Goal: Task Accomplishment & Management: Complete application form

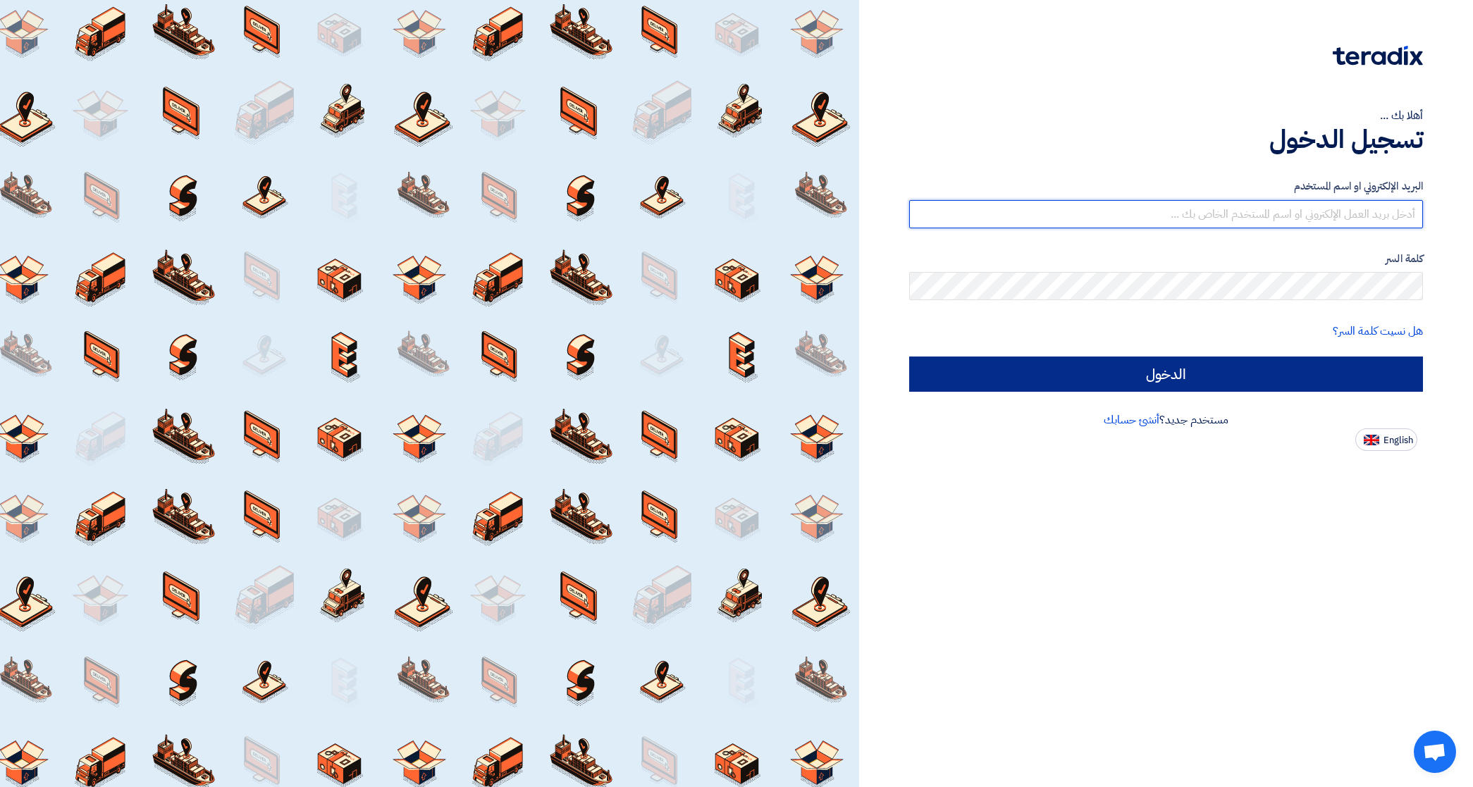
type input "[EMAIL_ADDRESS][DOMAIN_NAME]"
click at [1140, 368] on input "الدخول" at bounding box center [1166, 374] width 514 height 35
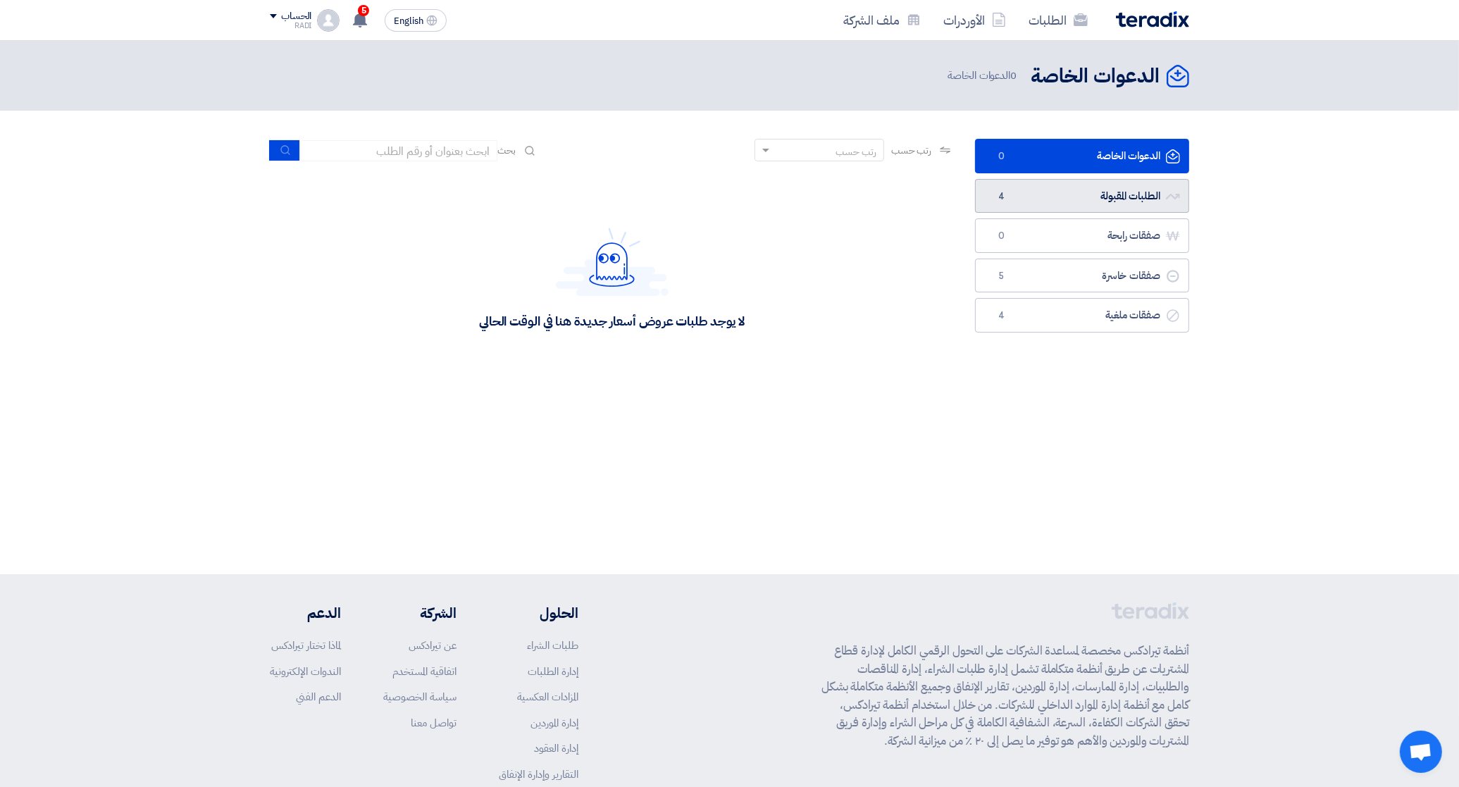
click at [1118, 197] on link "الطلبات المقبولة الطلبات المقبولة 4" at bounding box center [1082, 196] width 214 height 35
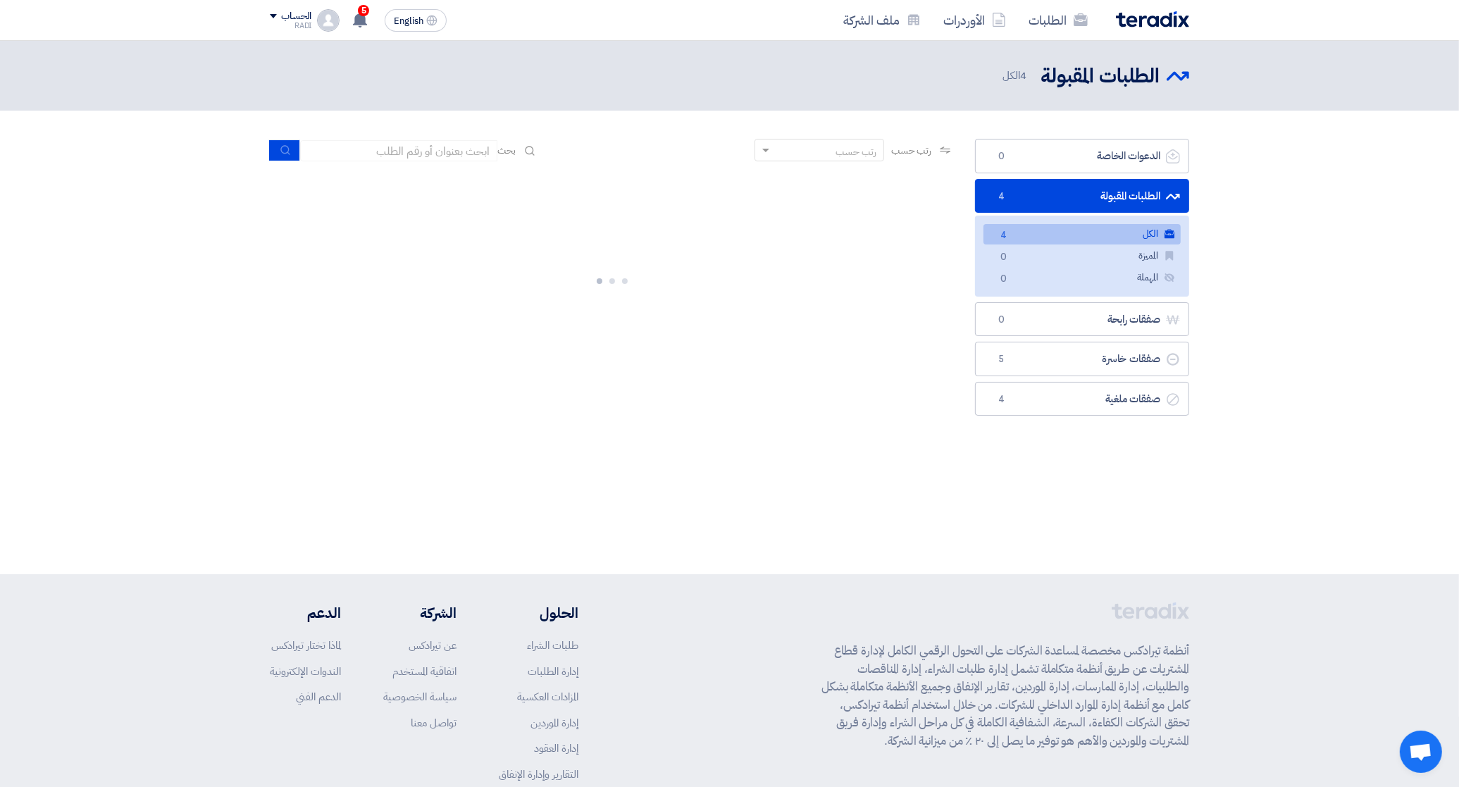
click at [1115, 230] on link "الكل الكل 4" at bounding box center [1082, 234] width 197 height 20
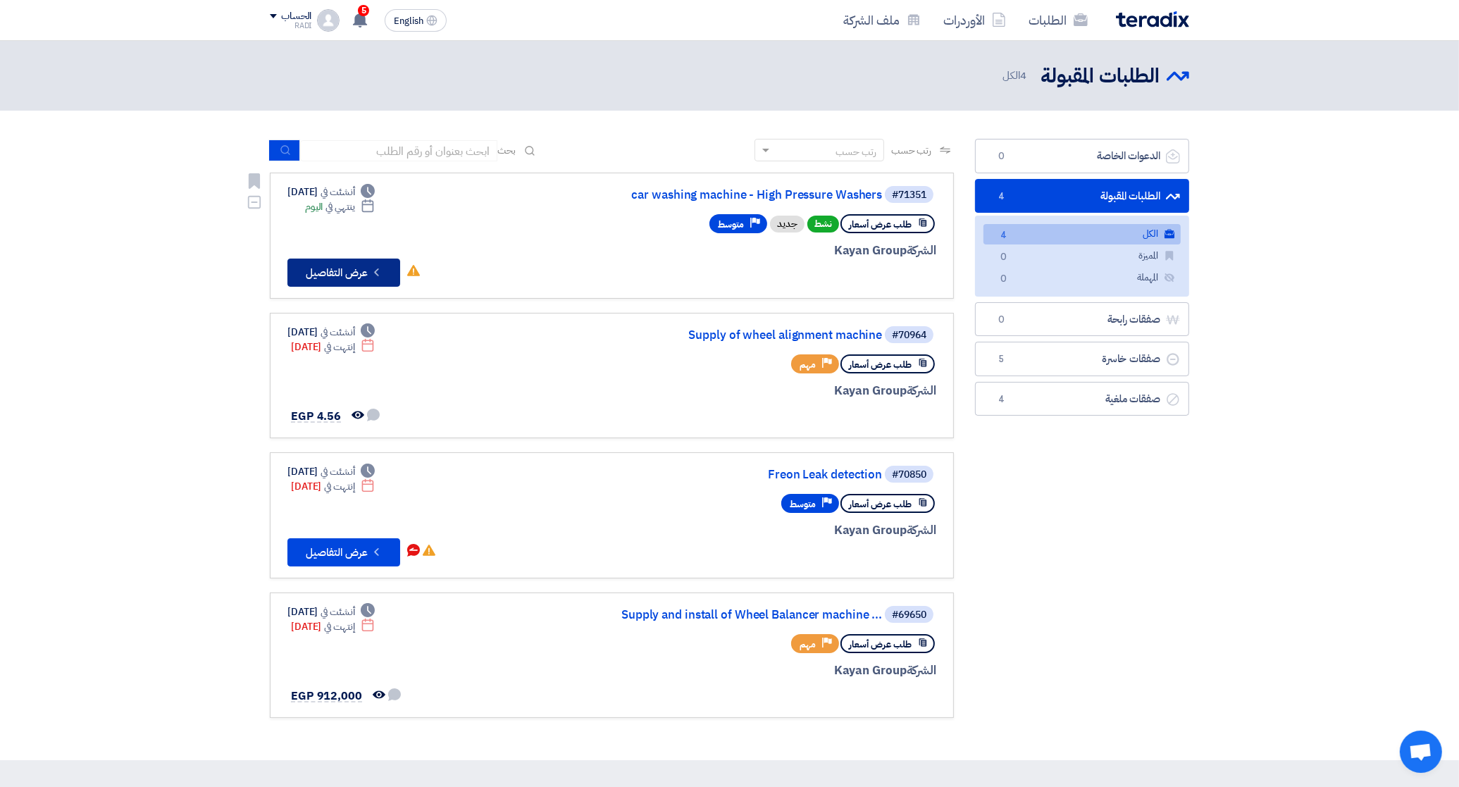
click at [339, 268] on button "Check details عرض التفاصيل" at bounding box center [344, 273] width 113 height 28
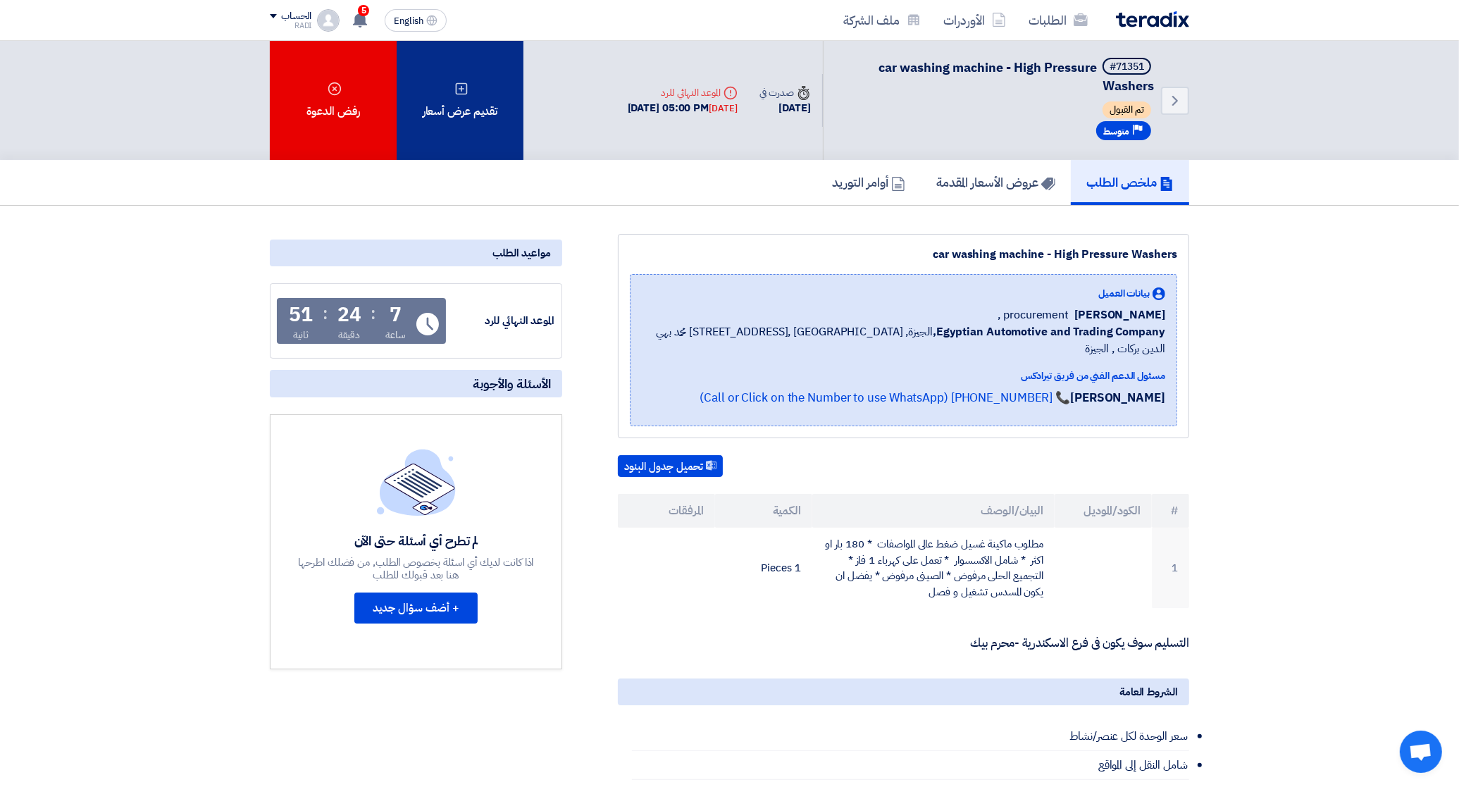
click at [483, 93] on div "تقديم عرض أسعار" at bounding box center [460, 100] width 127 height 119
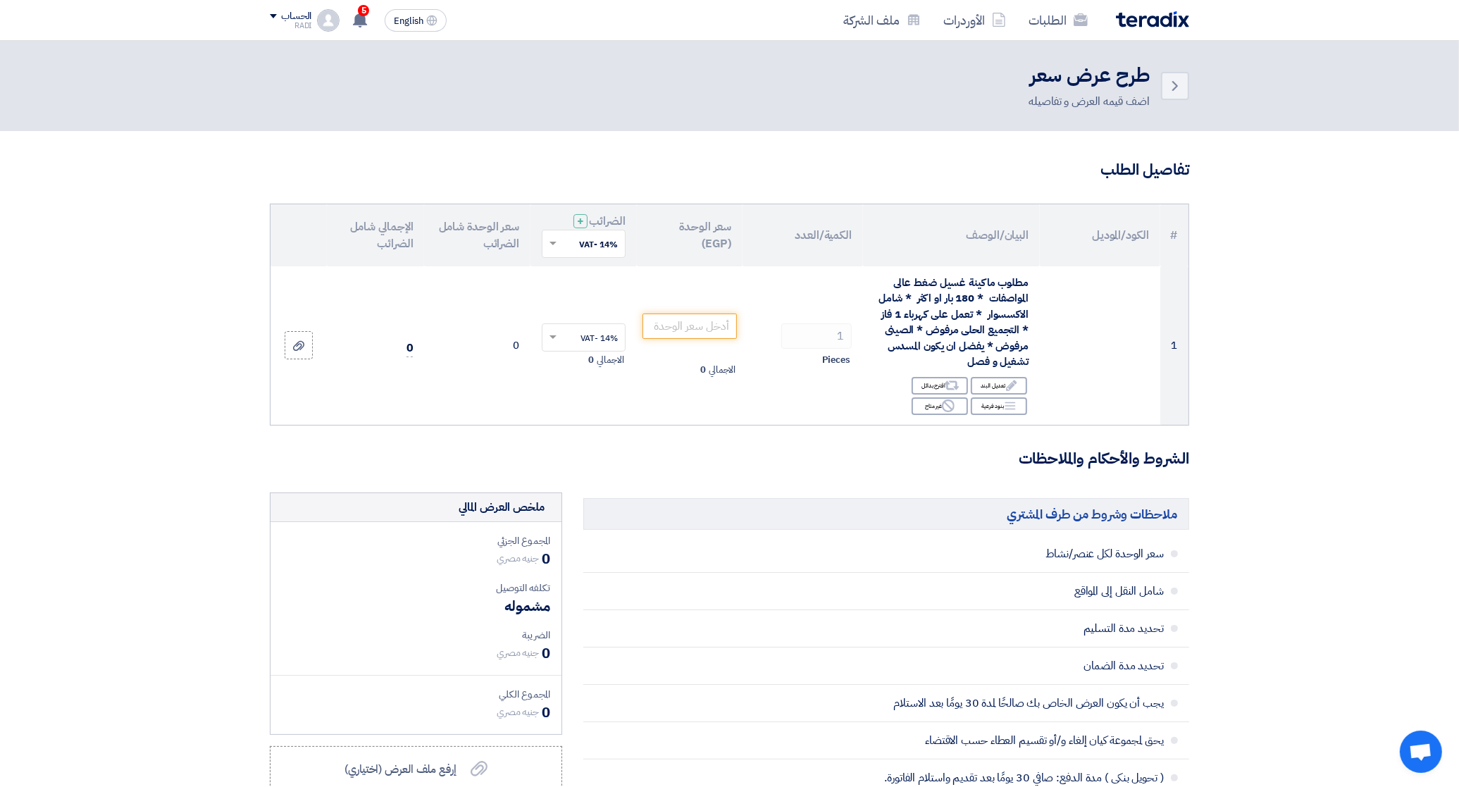
scroll to position [264, 0]
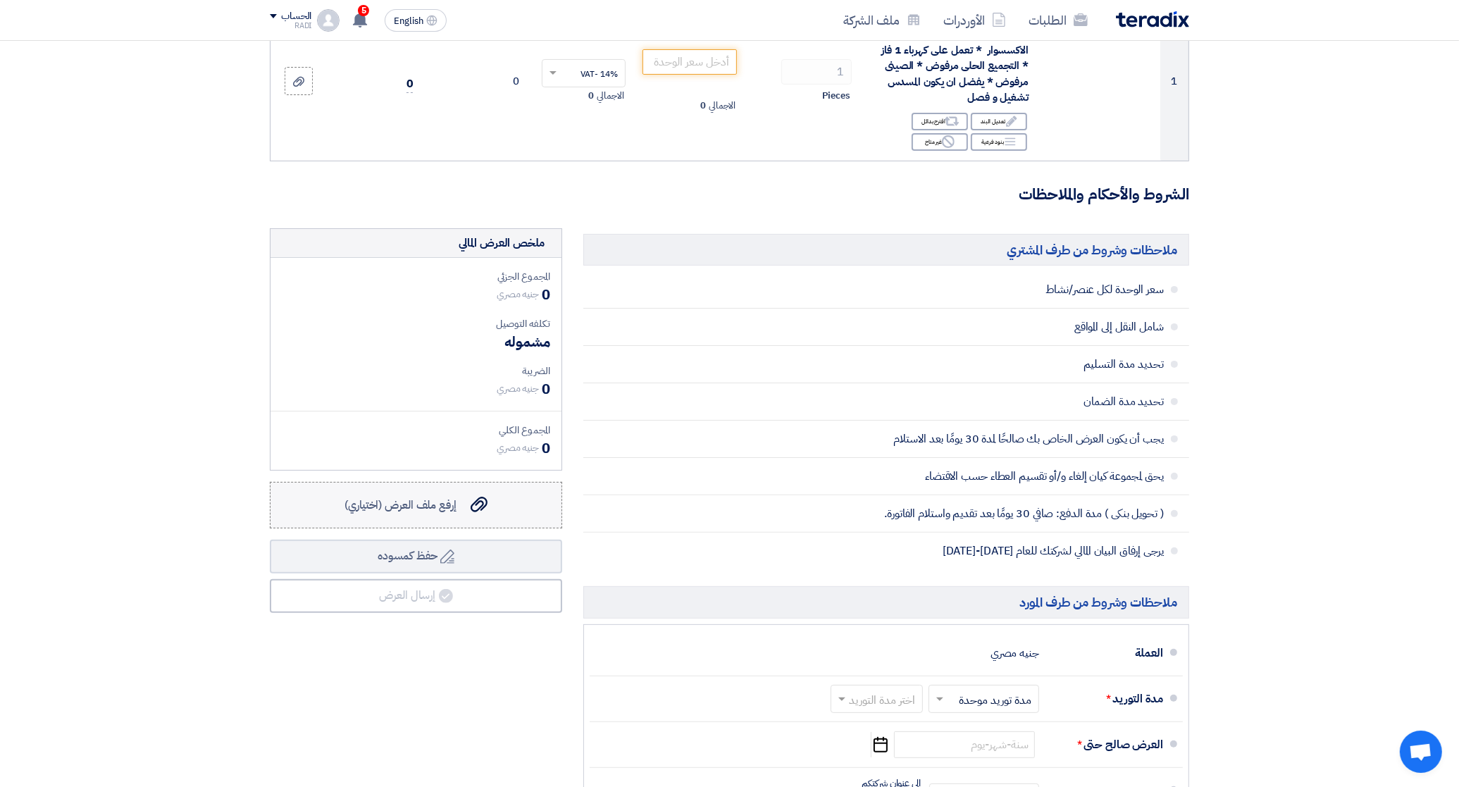
click at [419, 501] on span "إرفع ملف العرض (اختياري)" at bounding box center [401, 505] width 112 height 17
click at [0, 0] on input "إرفع ملف العرض (اختياري) إرفع ملف العرض (اختياري)" at bounding box center [0, 0] width 0 height 0
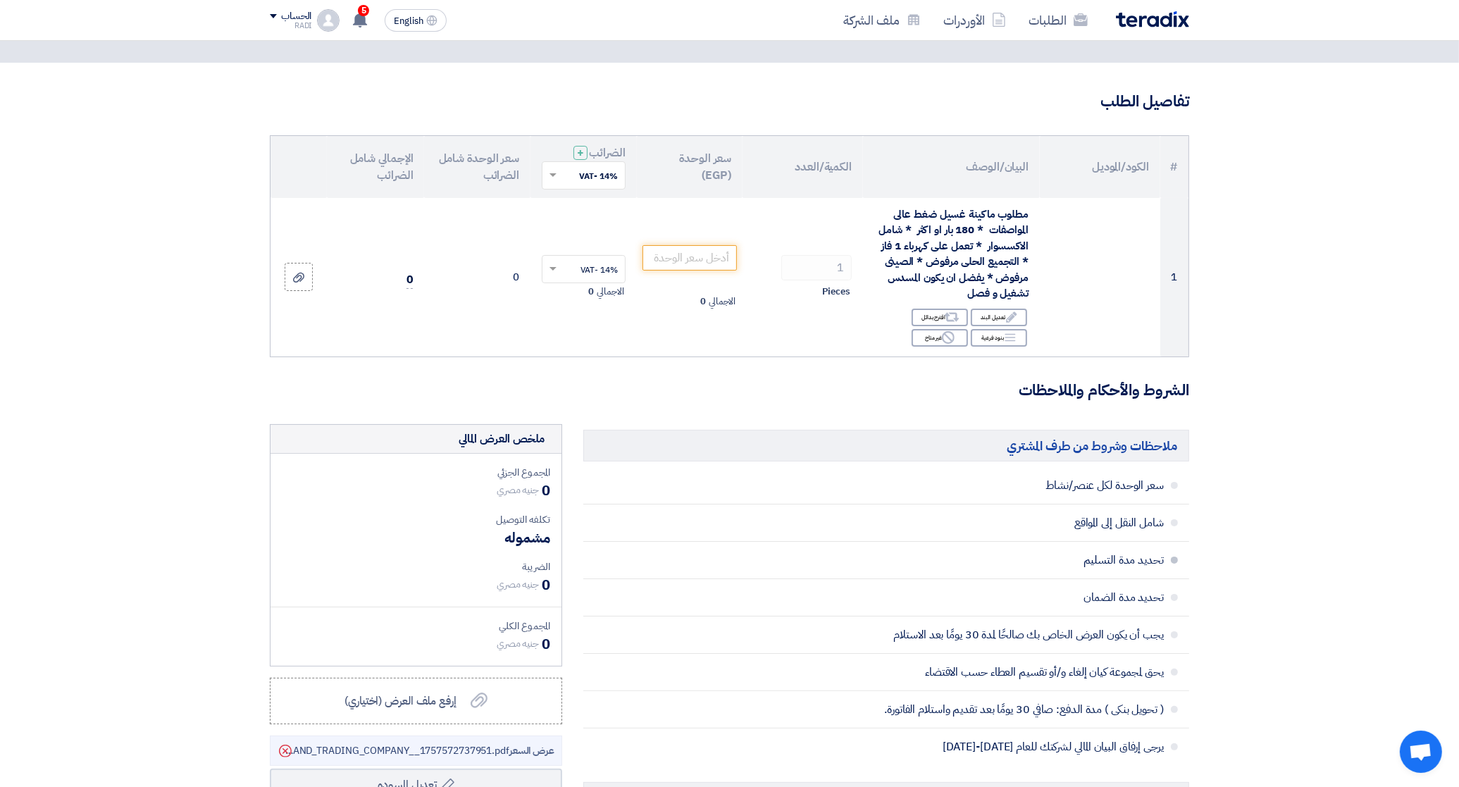
scroll to position [0, 0]
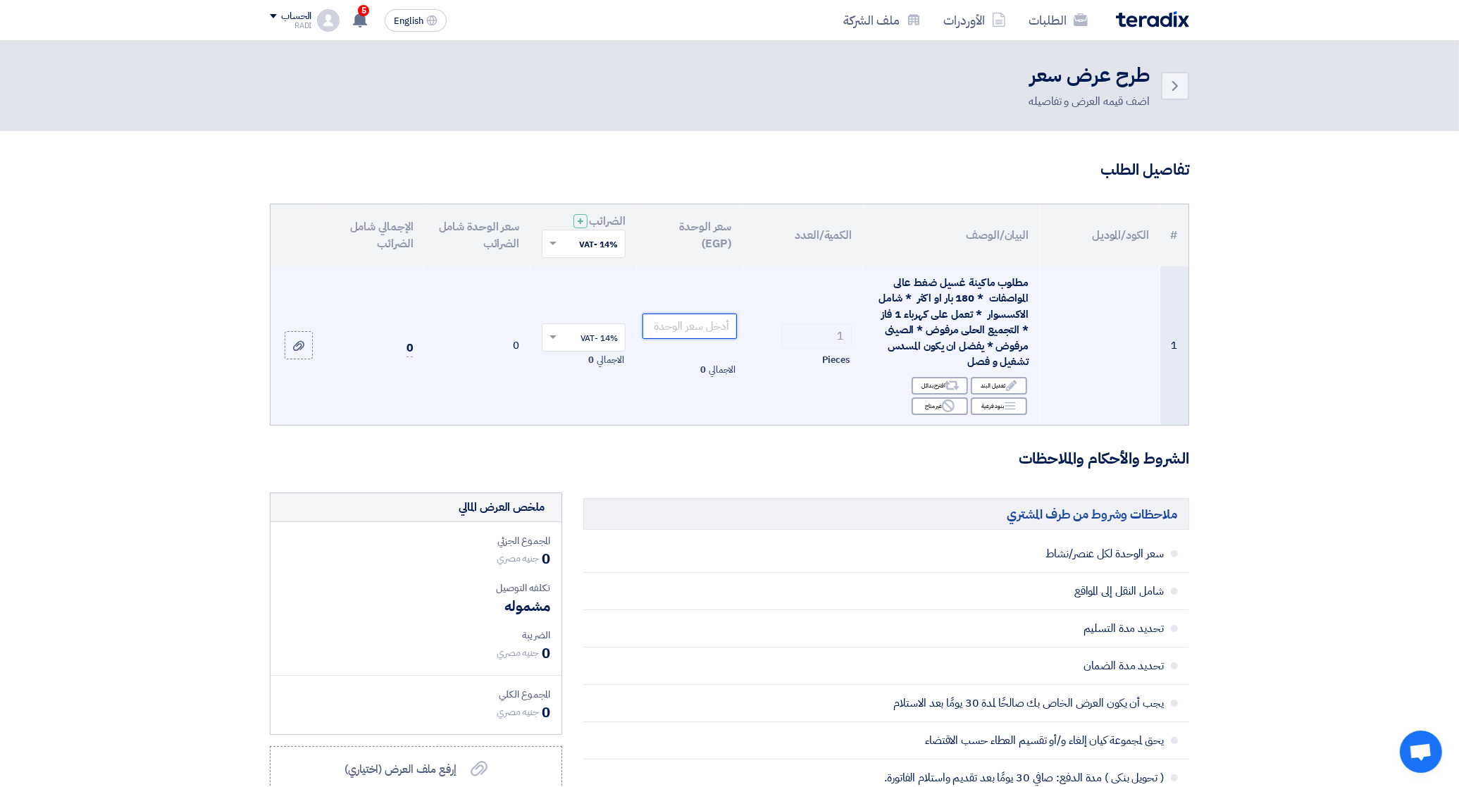
click at [693, 332] on input "number" at bounding box center [690, 326] width 95 height 25
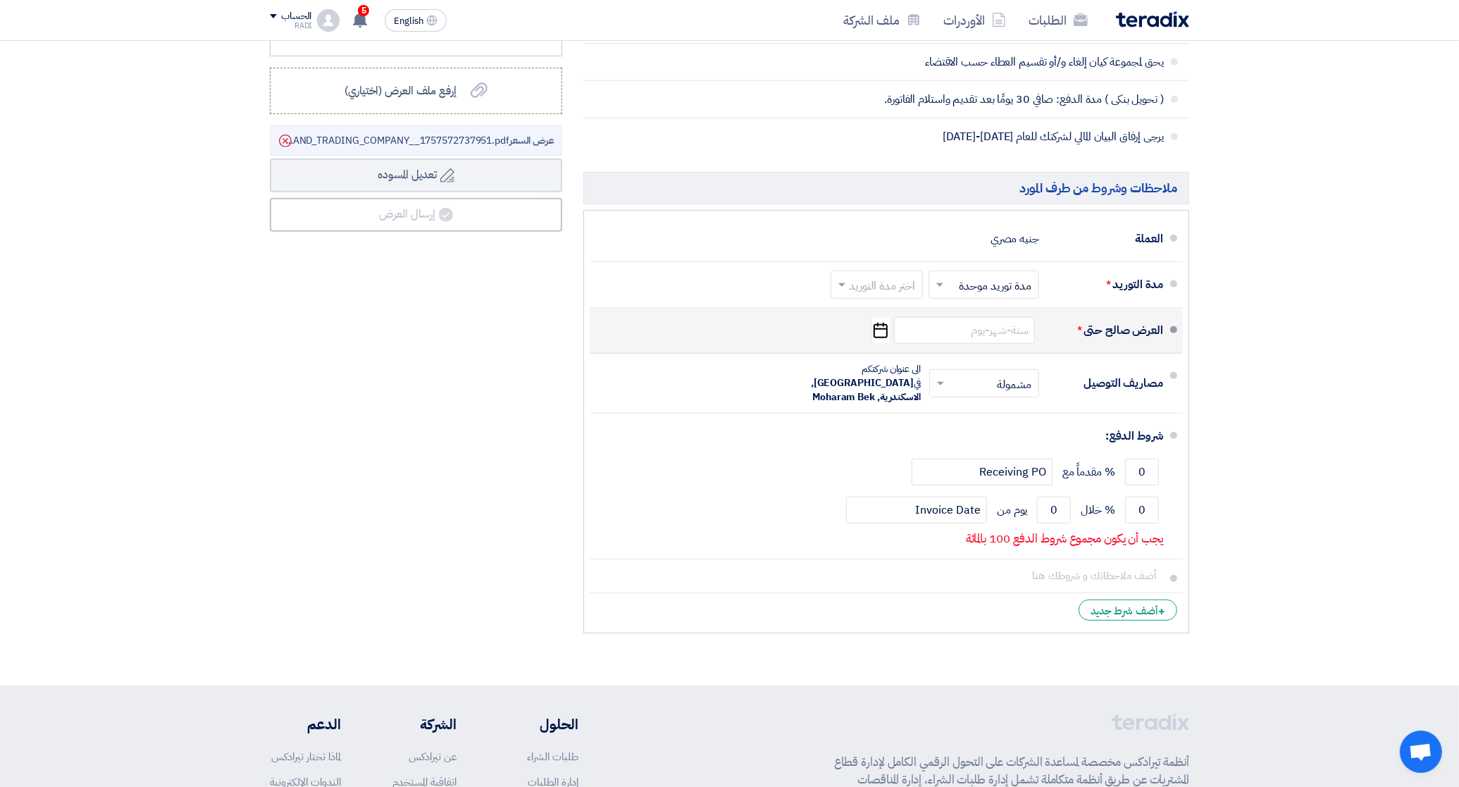
scroll to position [705, 0]
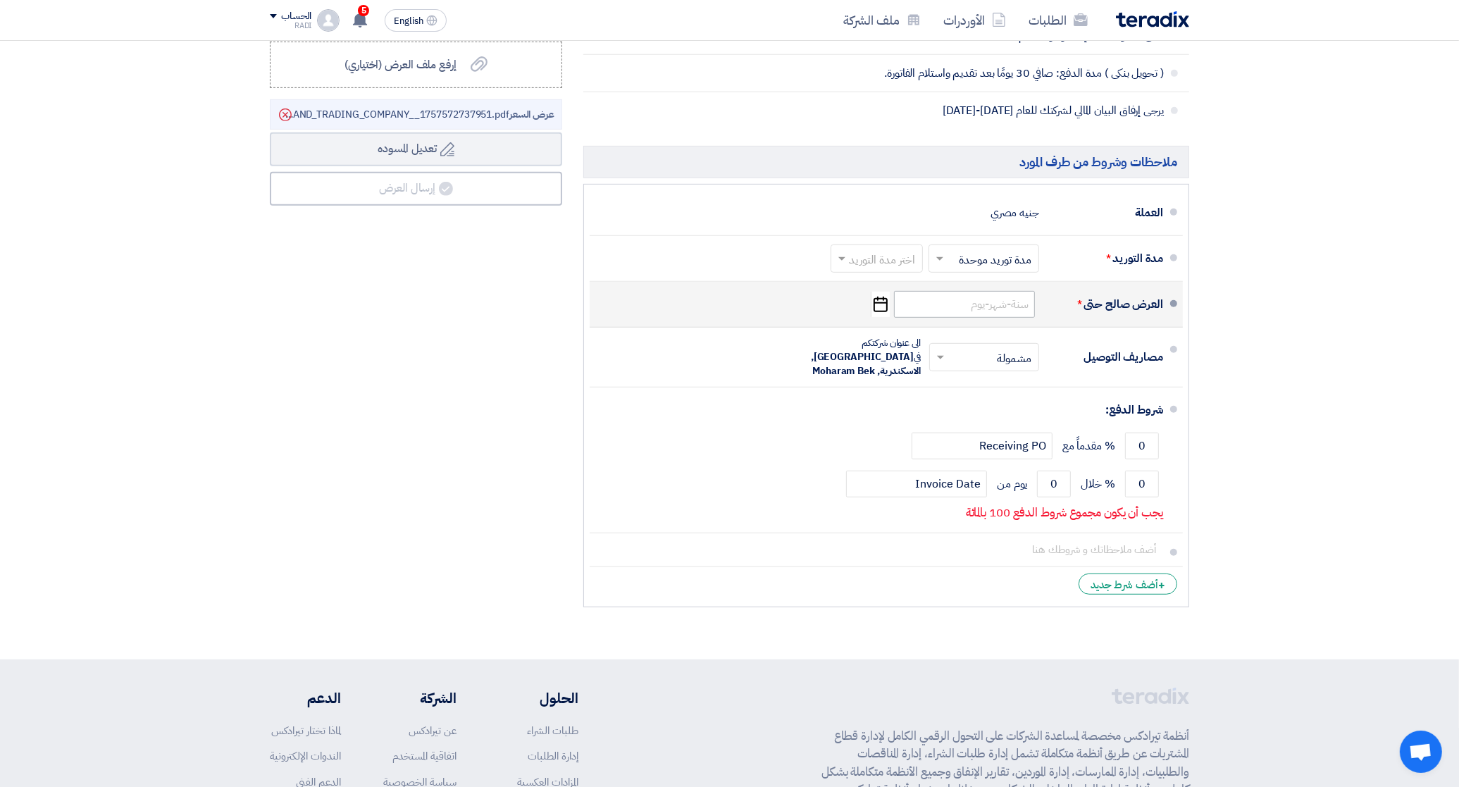
type input "80000"
click at [946, 311] on input at bounding box center [964, 304] width 141 height 27
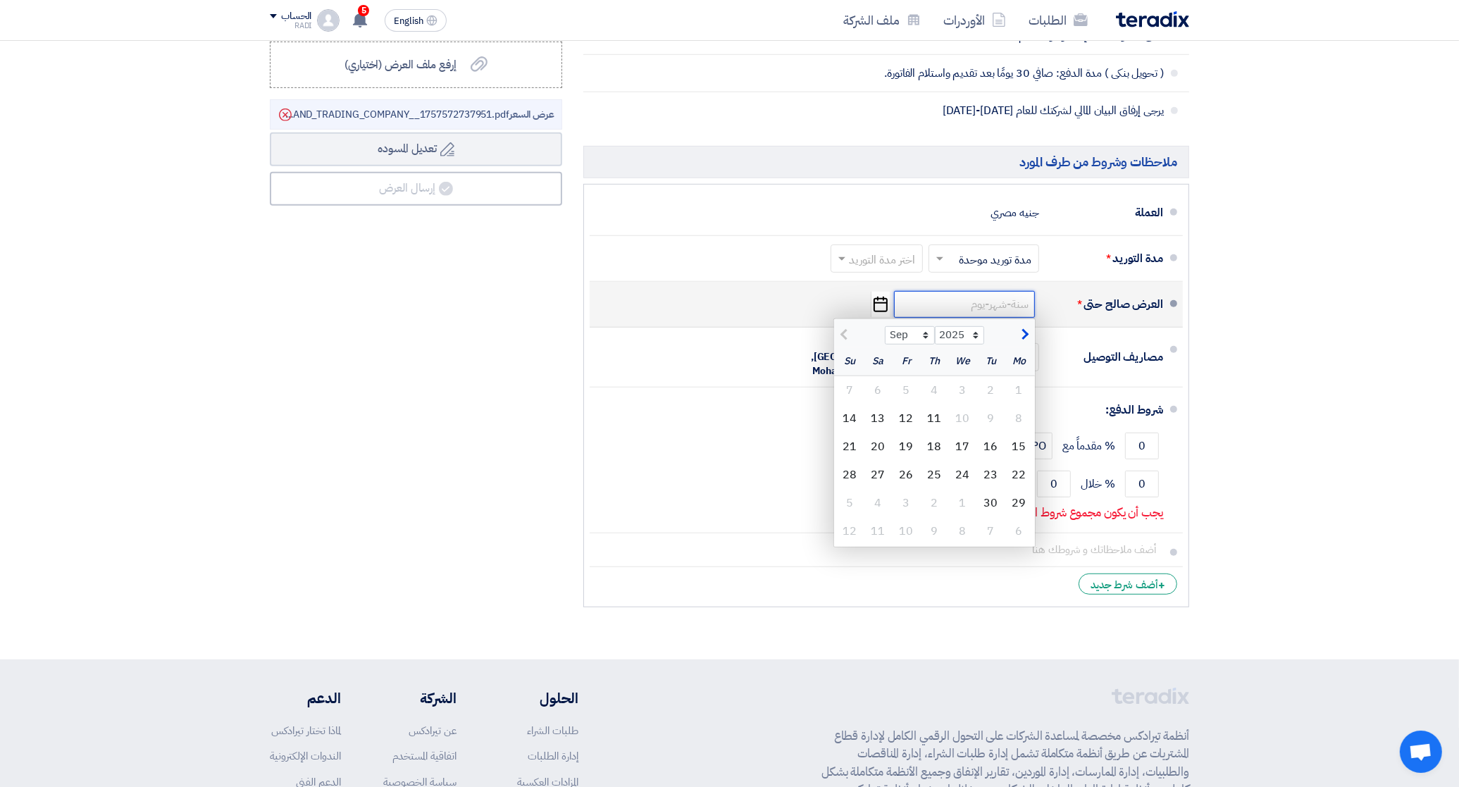
click at [1010, 311] on input at bounding box center [964, 304] width 141 height 27
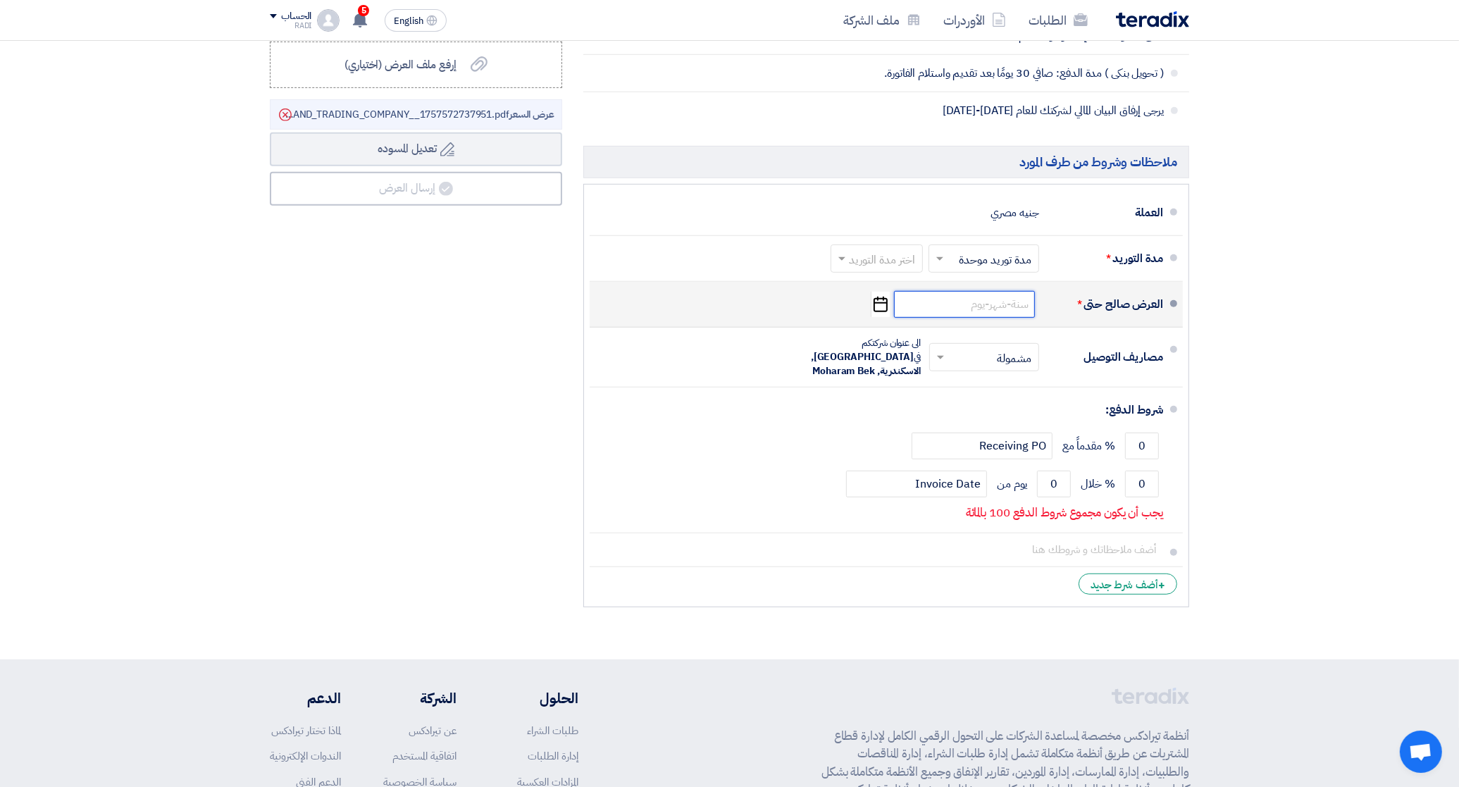
click at [1020, 307] on input at bounding box center [964, 304] width 141 height 27
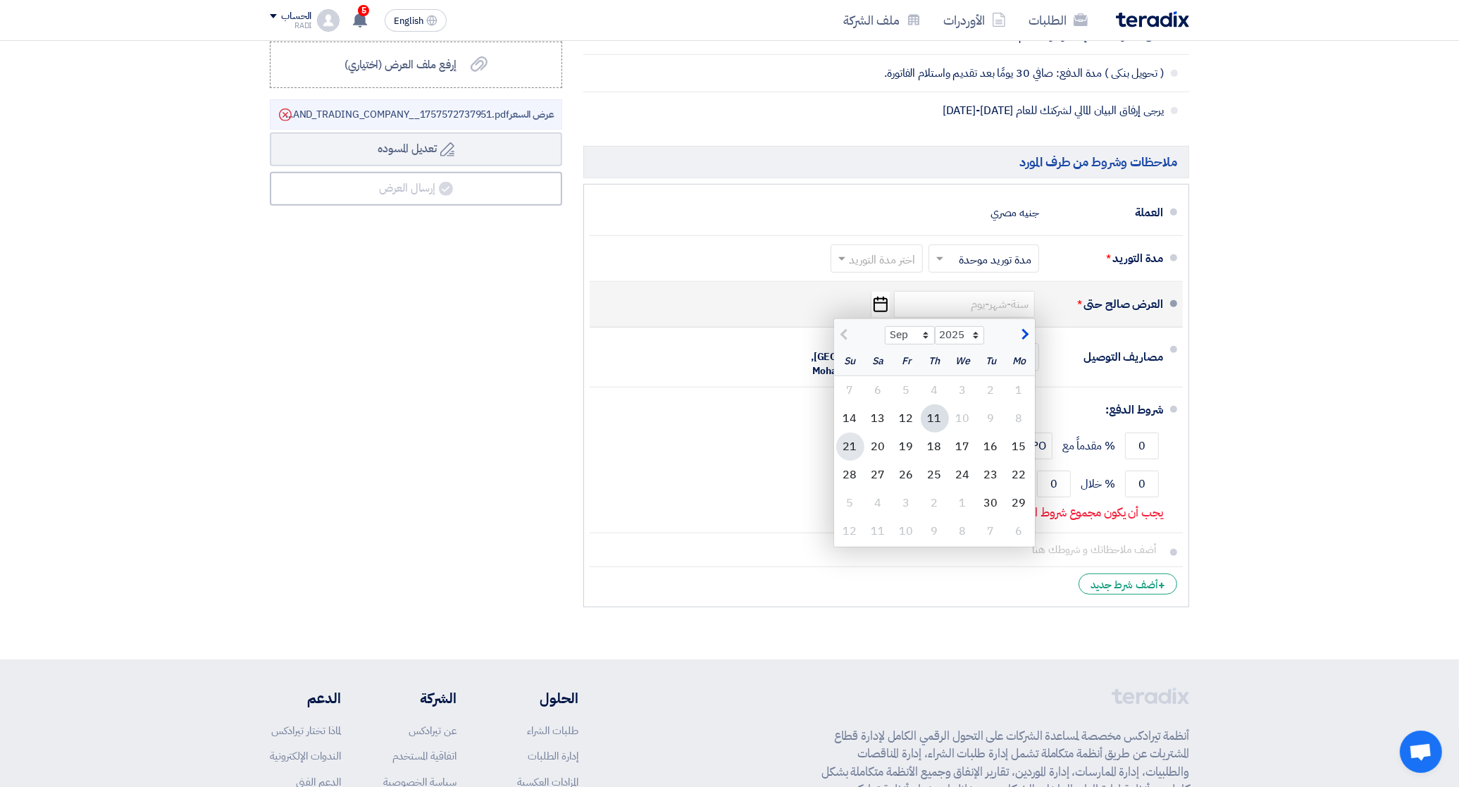
click at [857, 451] on div "21" at bounding box center [850, 447] width 28 height 28
type input "[DATE]"
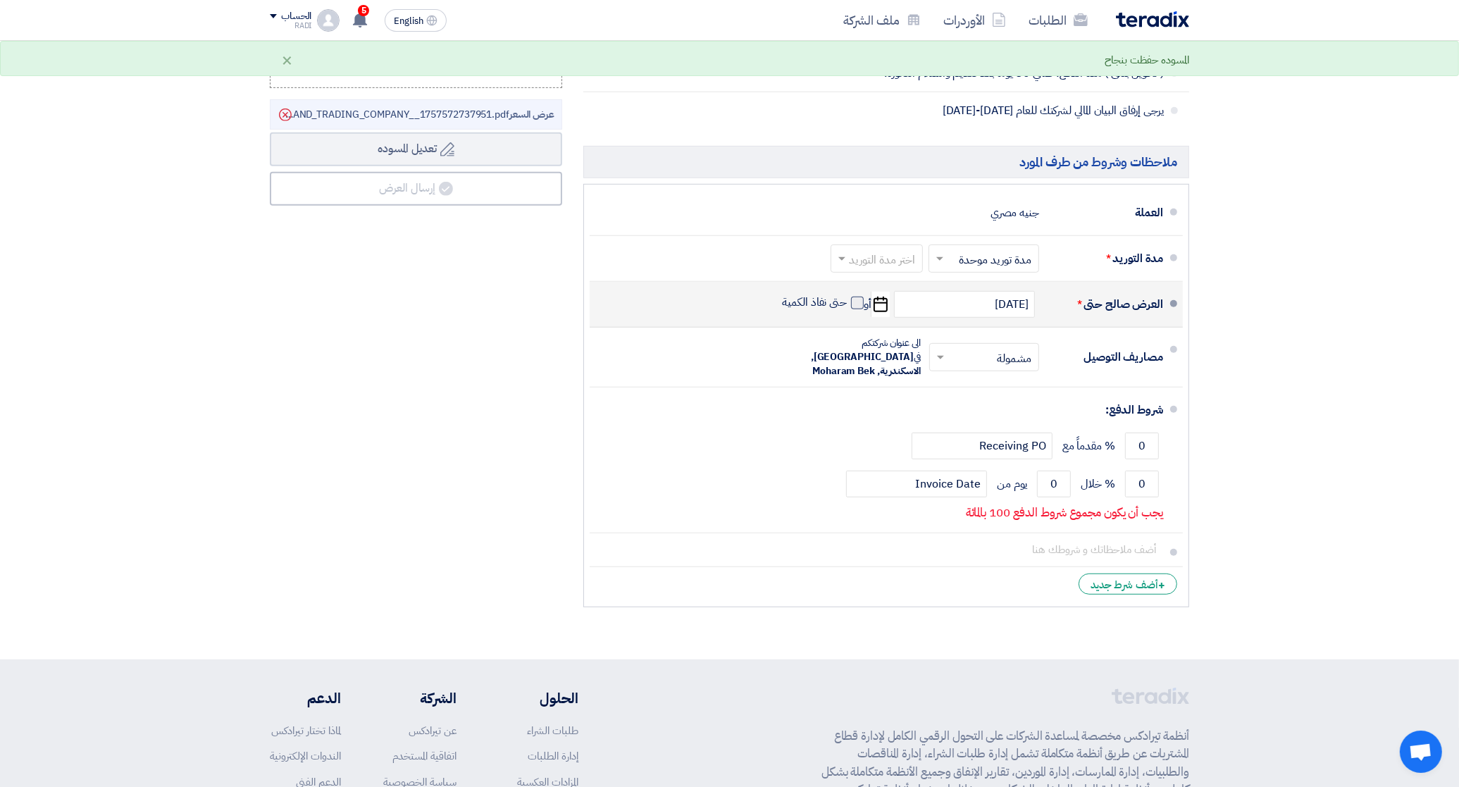
click at [856, 308] on span at bounding box center [857, 303] width 13 height 13
click at [848, 308] on input "حتى نفاذ الكمية" at bounding box center [814, 308] width 68 height 27
checkbox input "true"
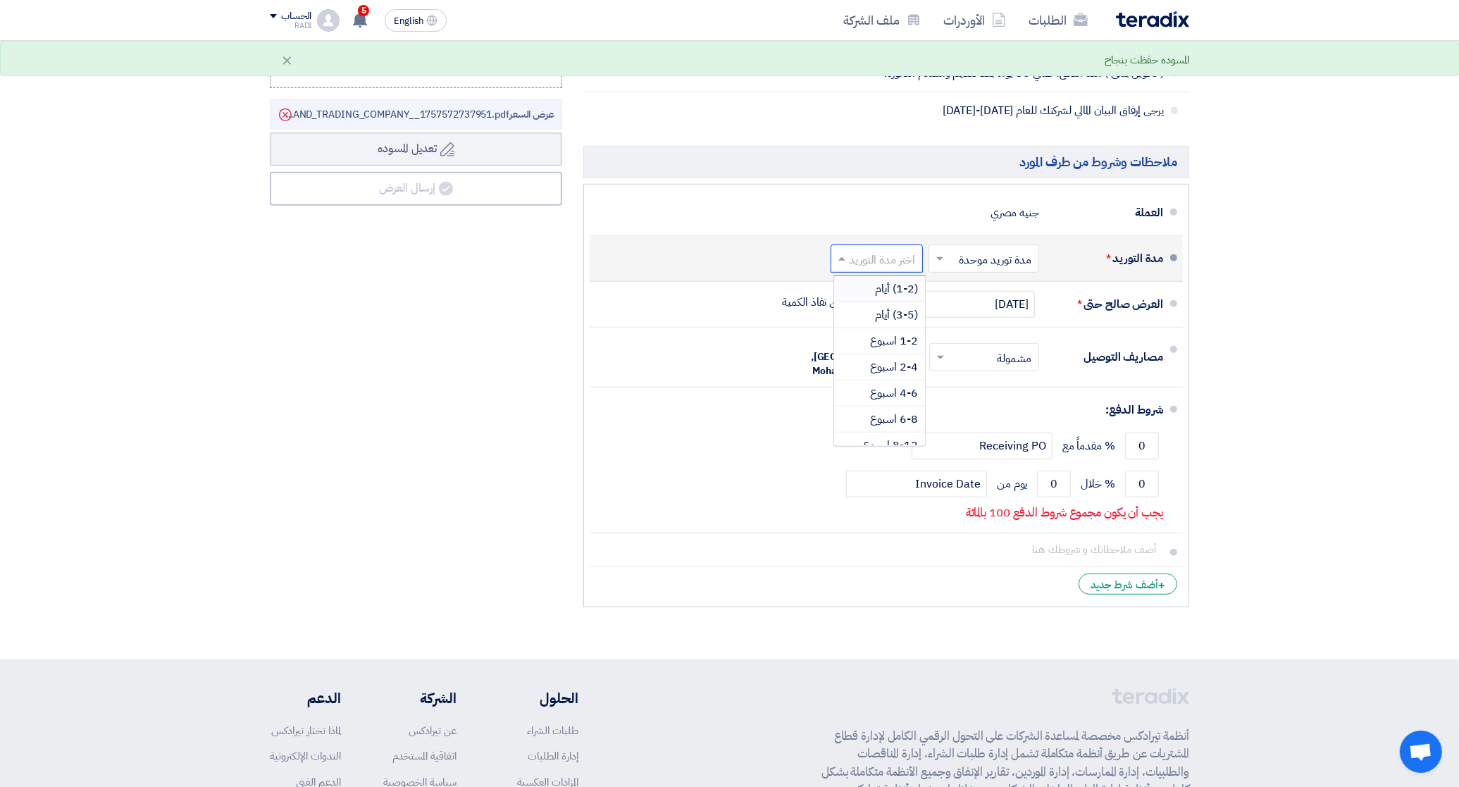
click at [896, 265] on input "text" at bounding box center [874, 259] width 85 height 20
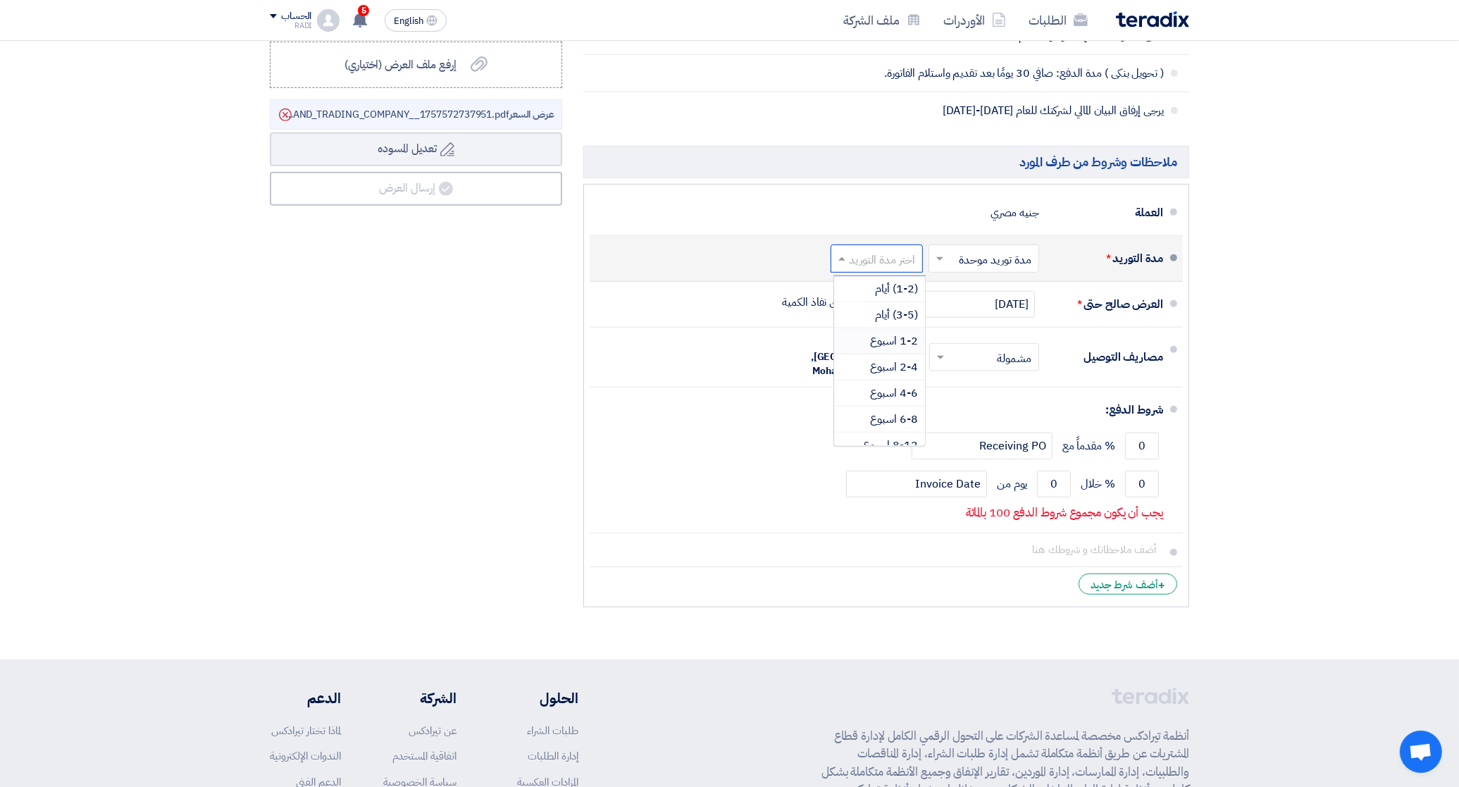
click at [899, 338] on span "1-2 اسبوع" at bounding box center [894, 341] width 48 height 17
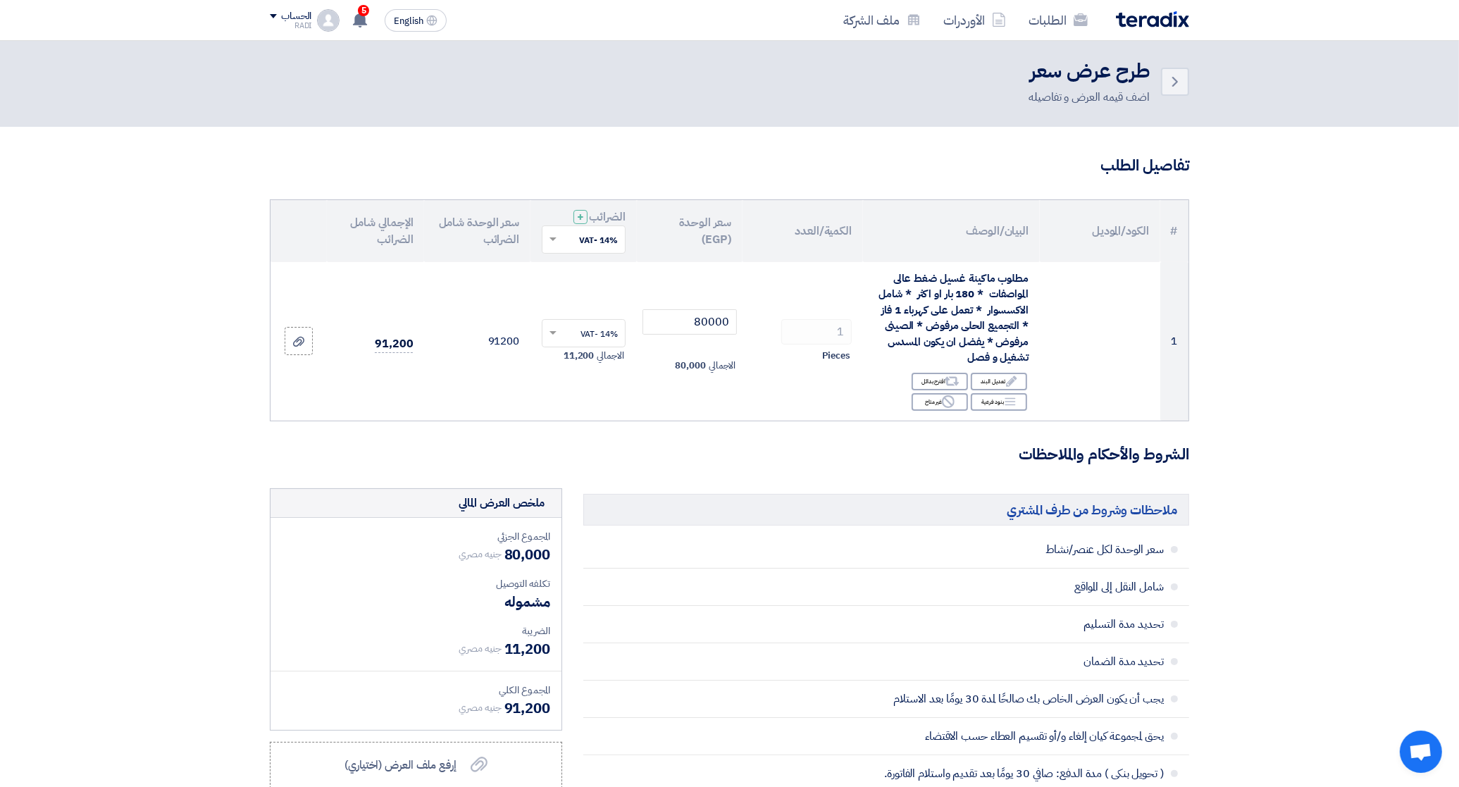
scroll to position [0, 0]
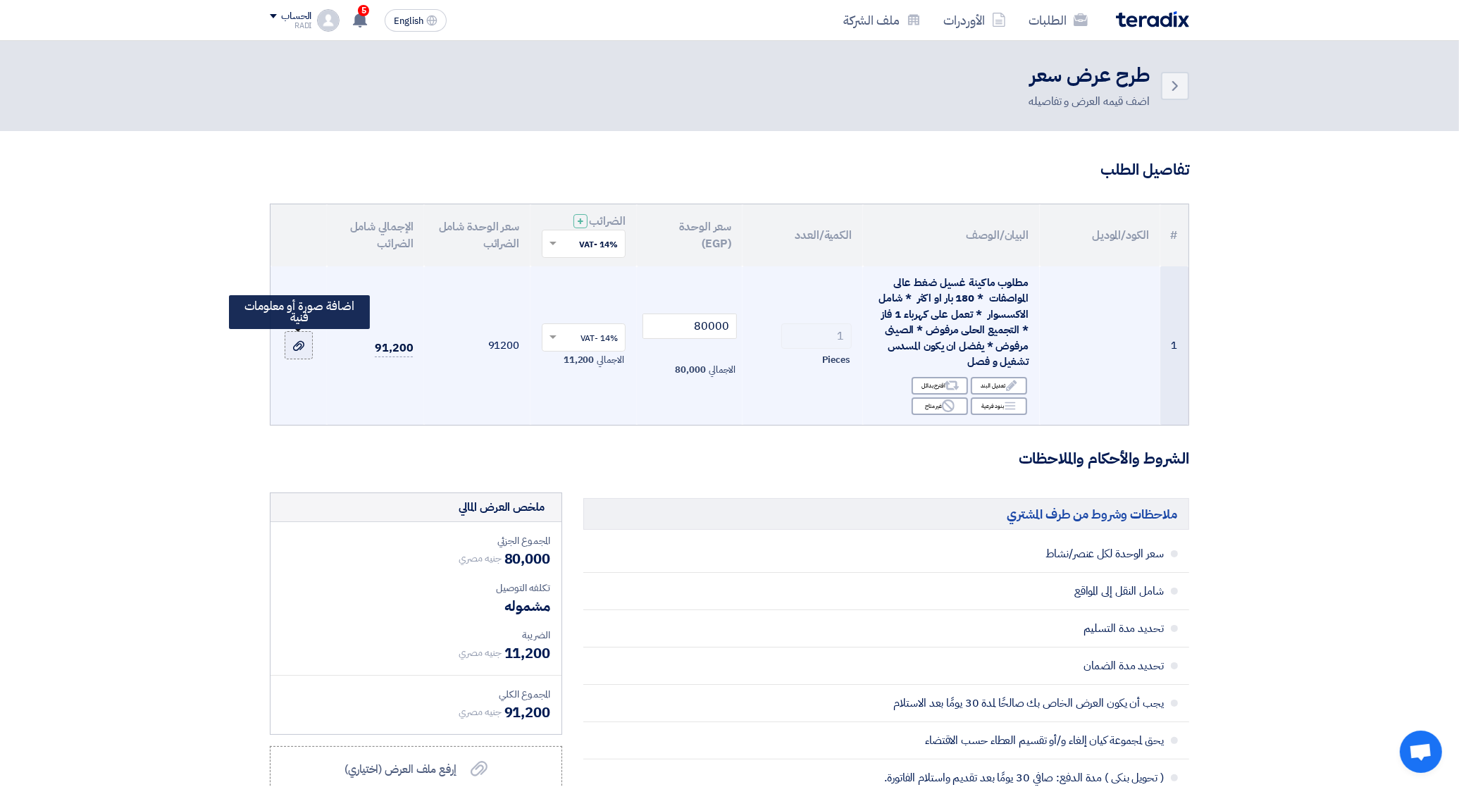
click at [307, 339] on label at bounding box center [299, 345] width 28 height 28
click at [0, 0] on input "file" at bounding box center [0, 0] width 0 height 0
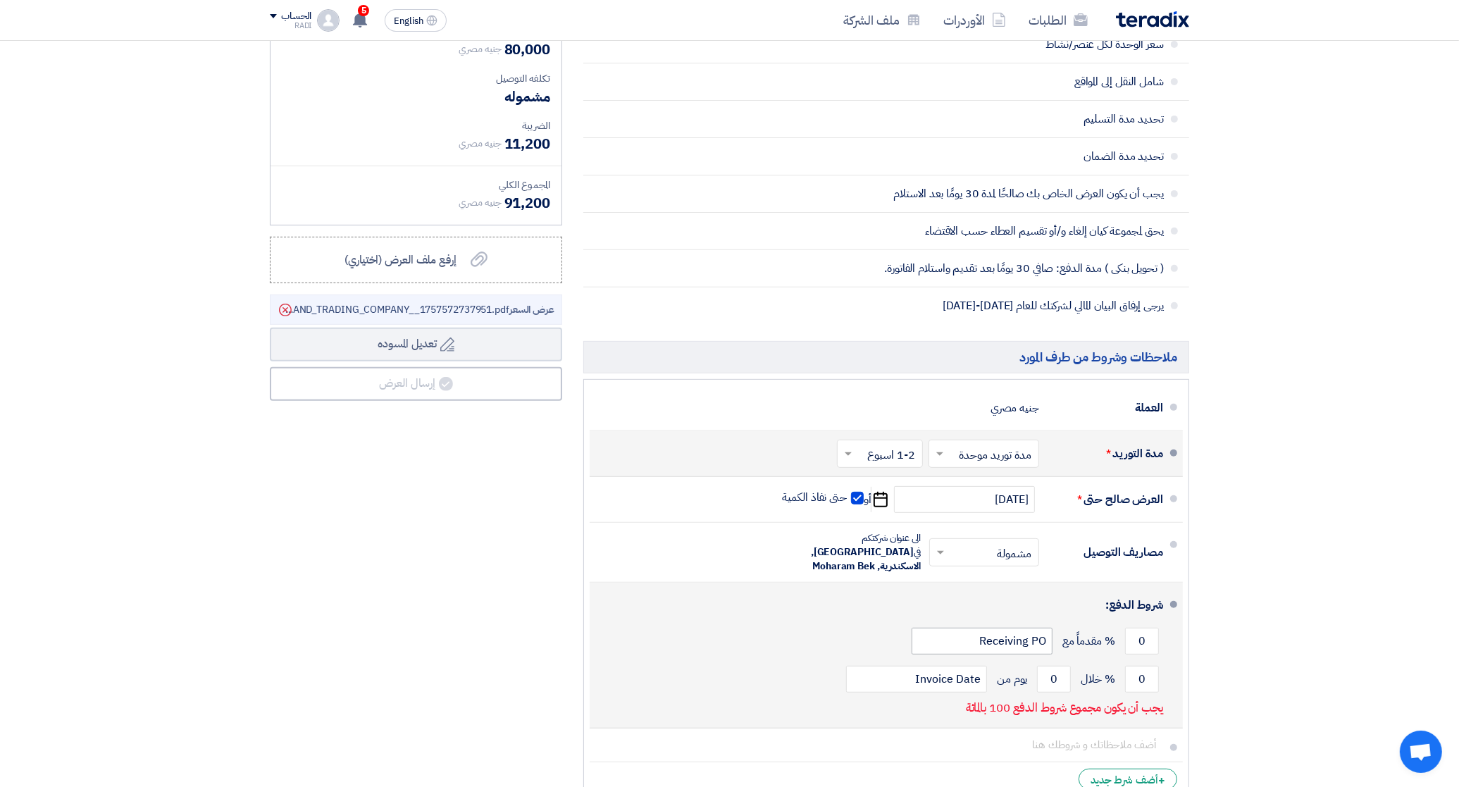
scroll to position [793, 0]
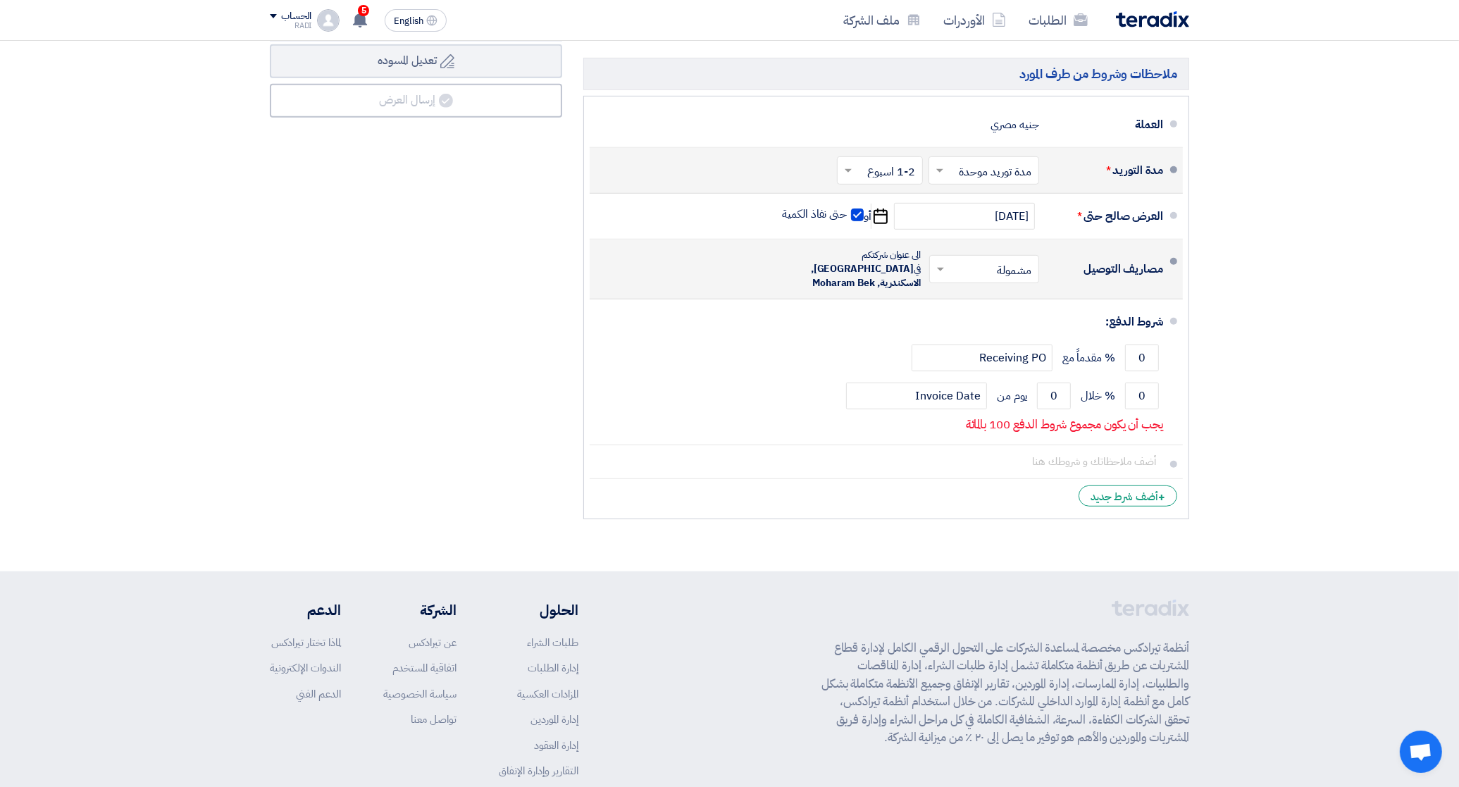
click at [994, 264] on input "text" at bounding box center [981, 270] width 103 height 20
click at [987, 300] on div "مشمولة" at bounding box center [987, 300] width 109 height 26
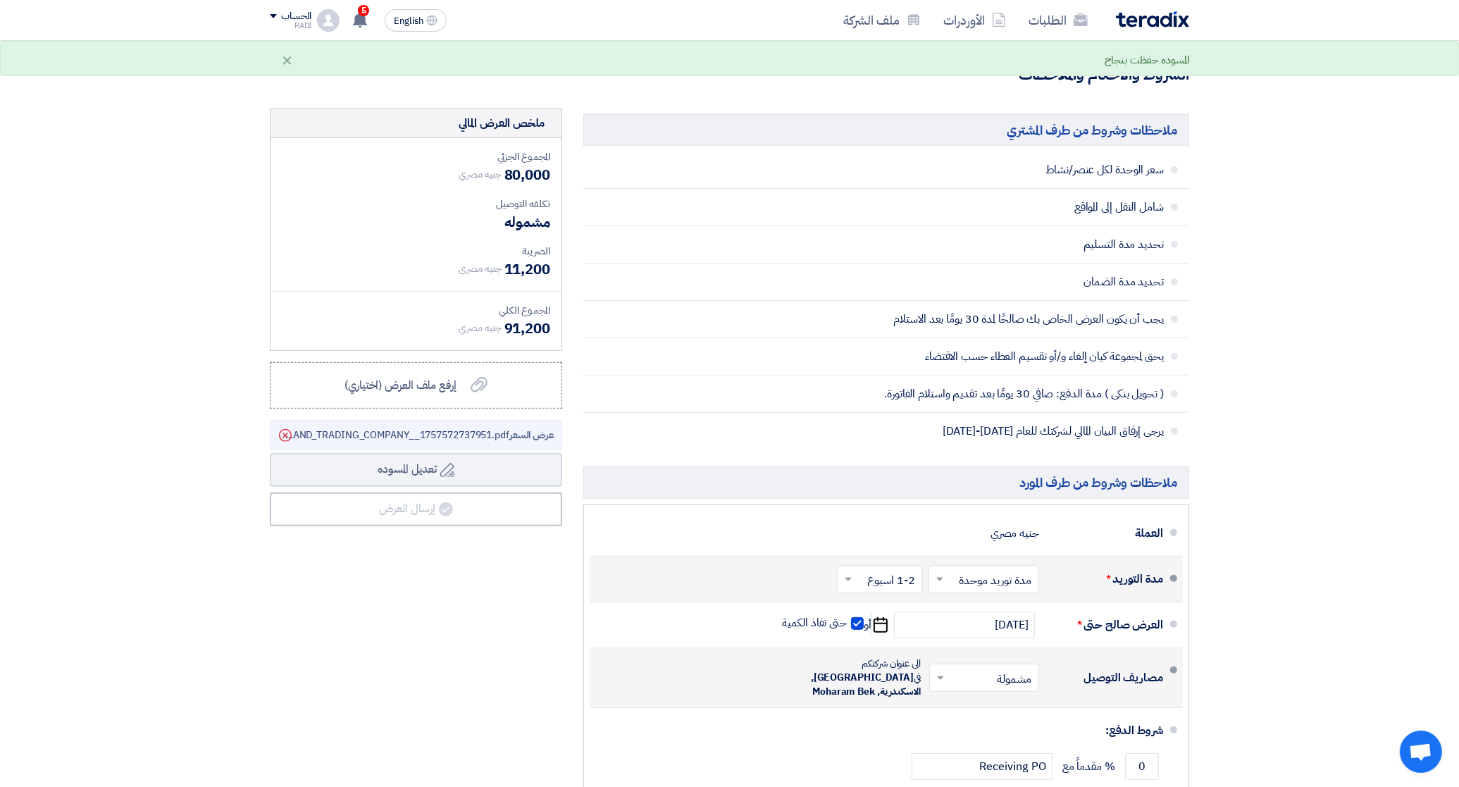
scroll to position [440, 0]
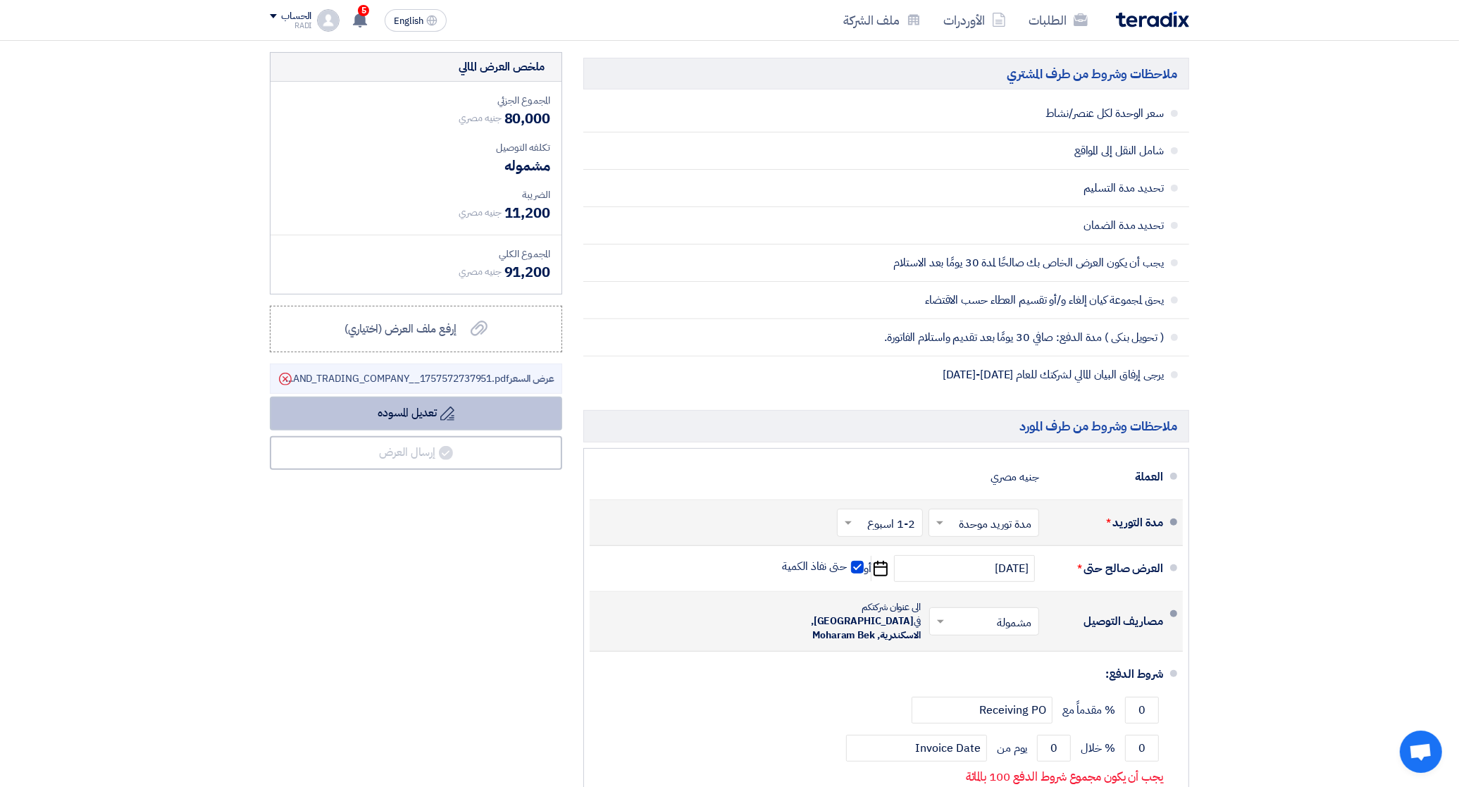
click at [424, 420] on button "Draft تعديل المسوده" at bounding box center [416, 414] width 292 height 34
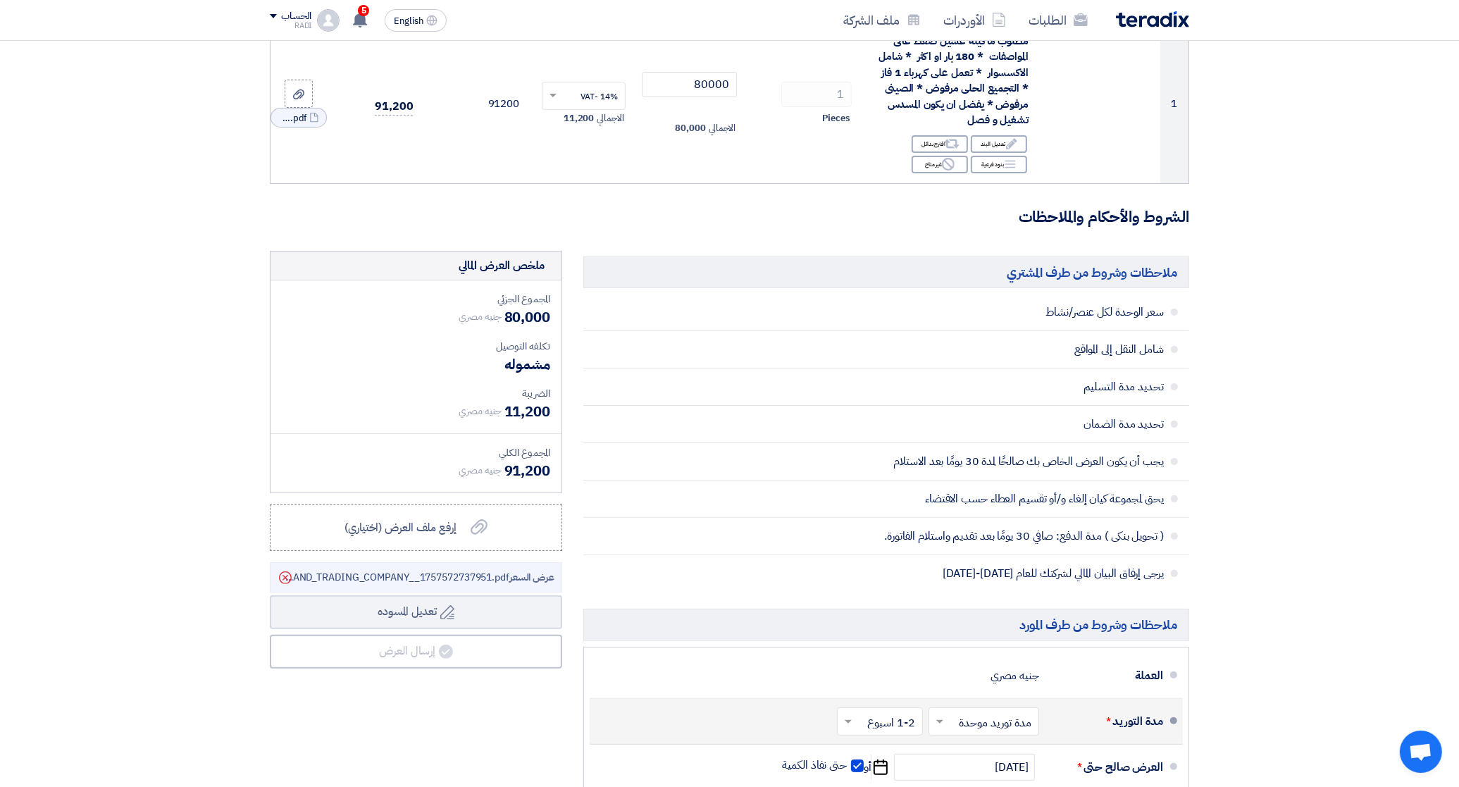
scroll to position [352, 0]
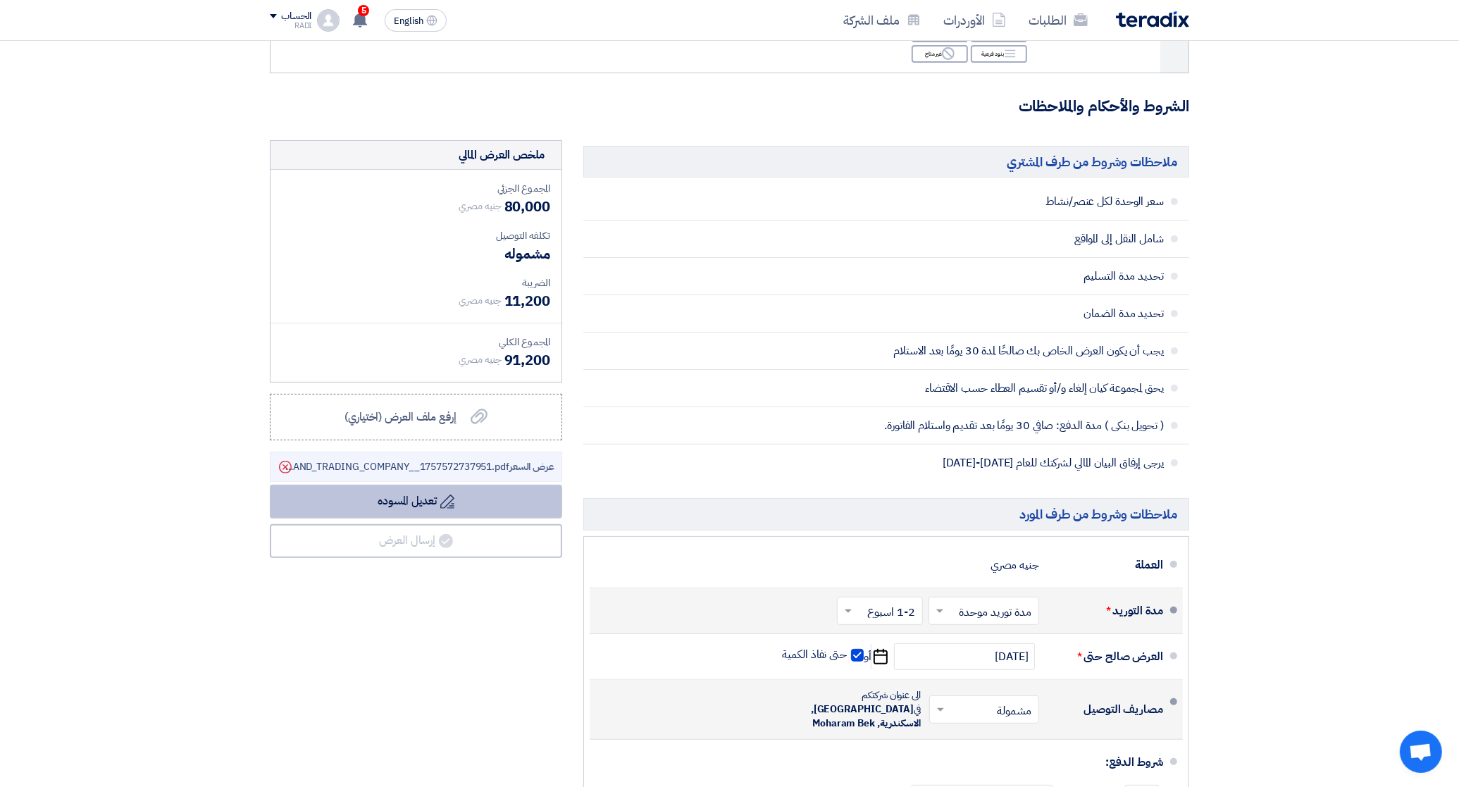
click at [451, 509] on use at bounding box center [447, 502] width 14 height 14
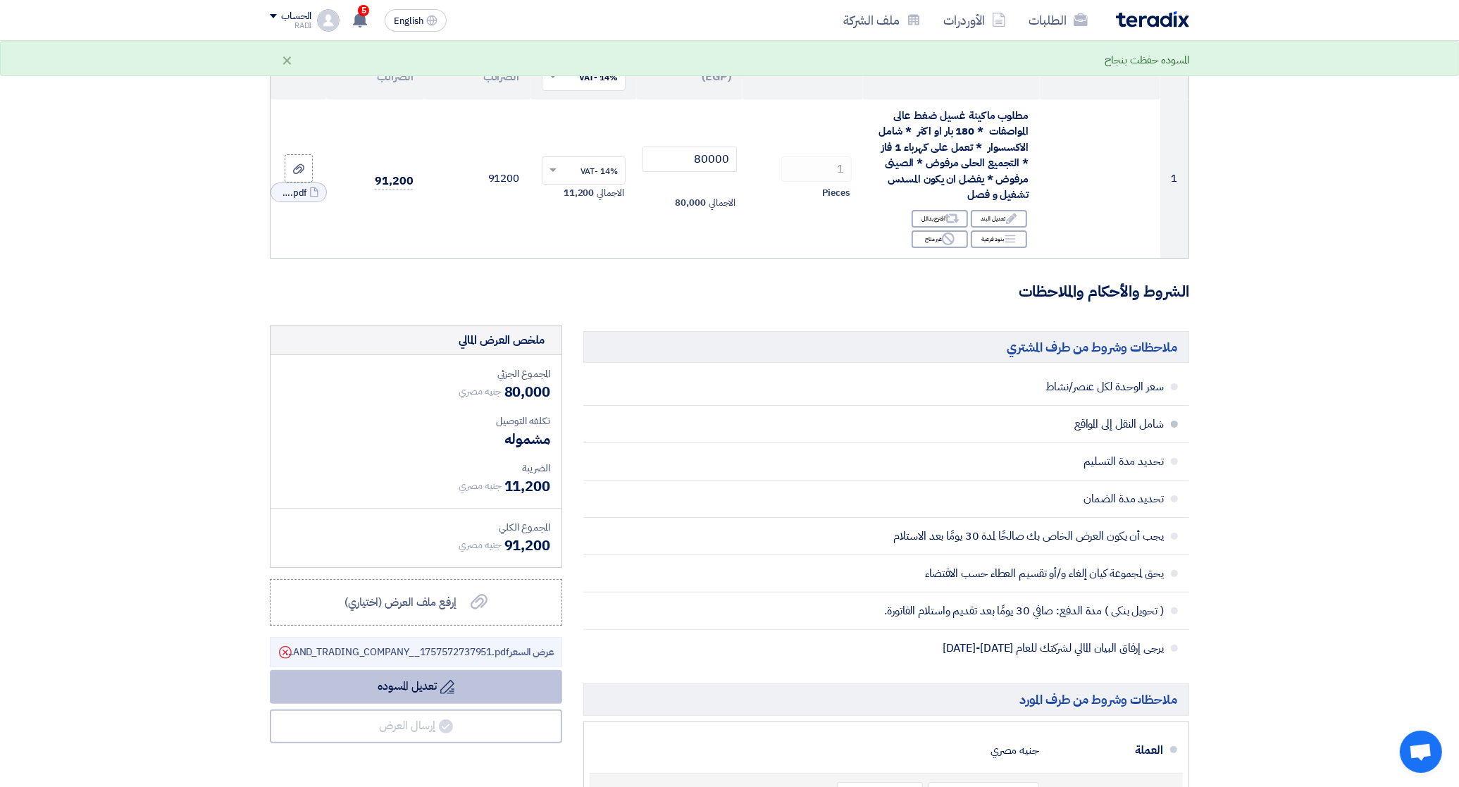
scroll to position [0, 0]
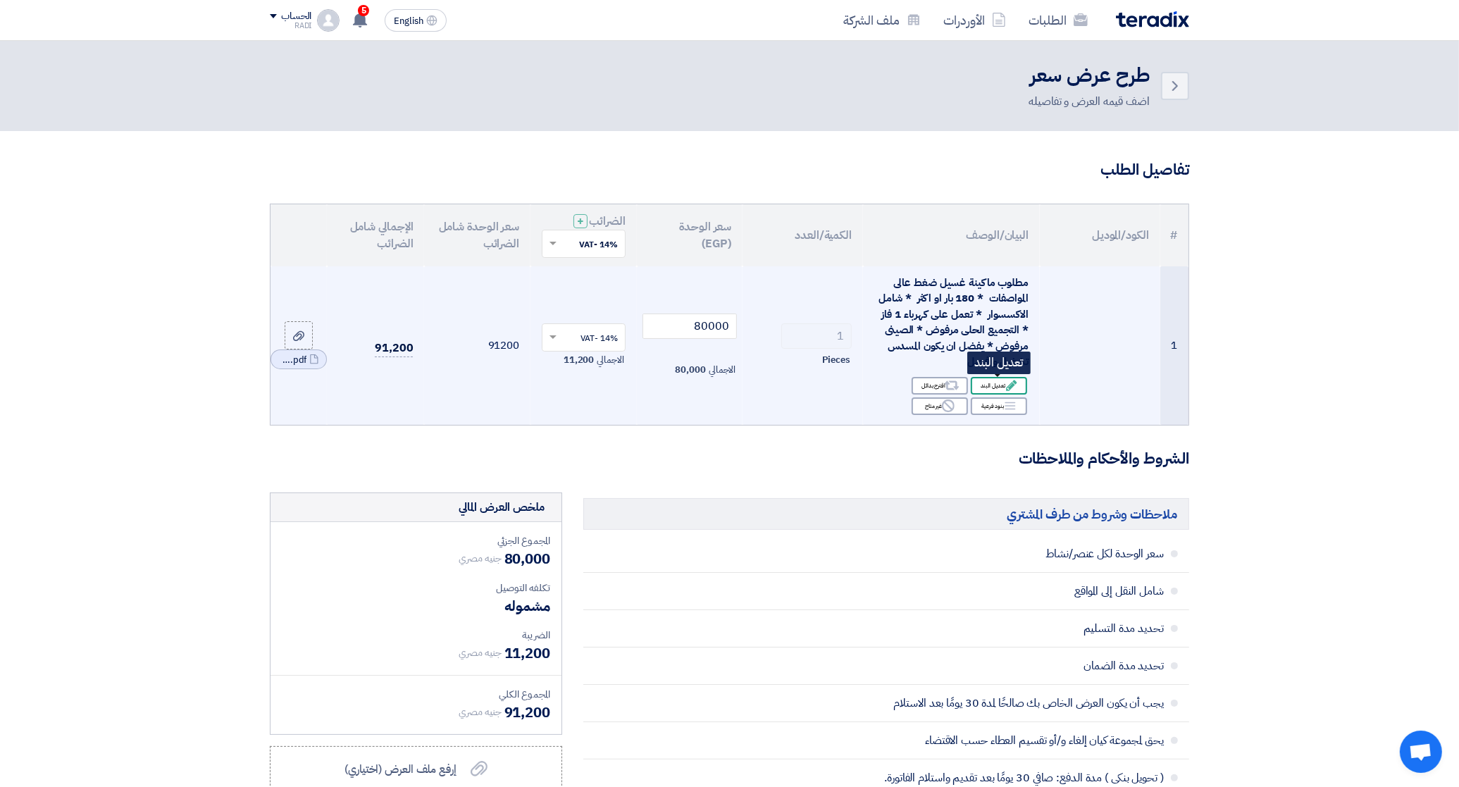
click at [991, 389] on div "Edit تعديل البند" at bounding box center [999, 386] width 56 height 18
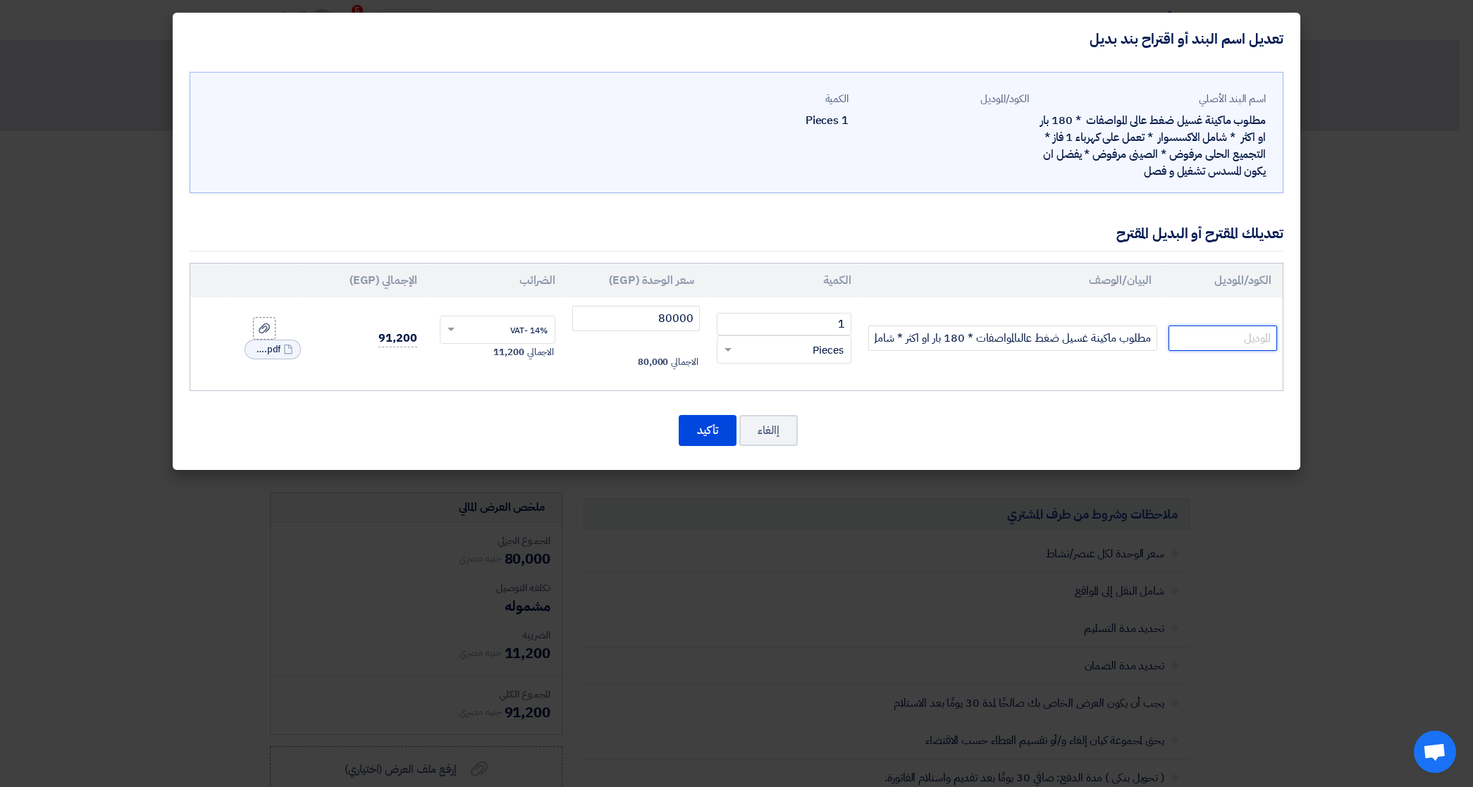
click at [1213, 342] on input "text" at bounding box center [1222, 338] width 109 height 25
paste input "kC4005"
type input "kC4005"
click at [825, 353] on span "Pieces" at bounding box center [827, 350] width 31 height 16
click at [789, 325] on input "1" at bounding box center [784, 324] width 135 height 23
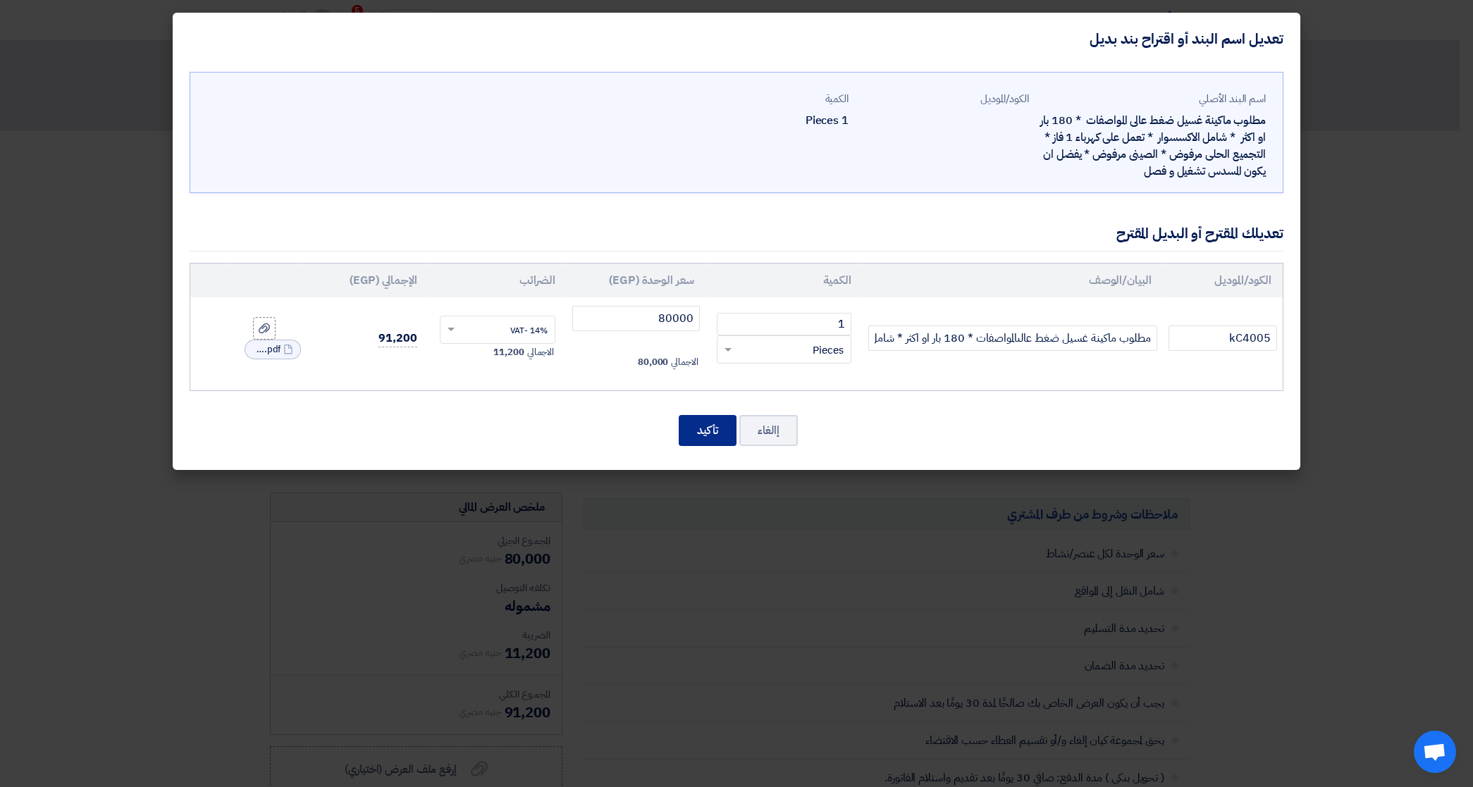
click at [717, 424] on button "تأكيد" at bounding box center [708, 430] width 58 height 31
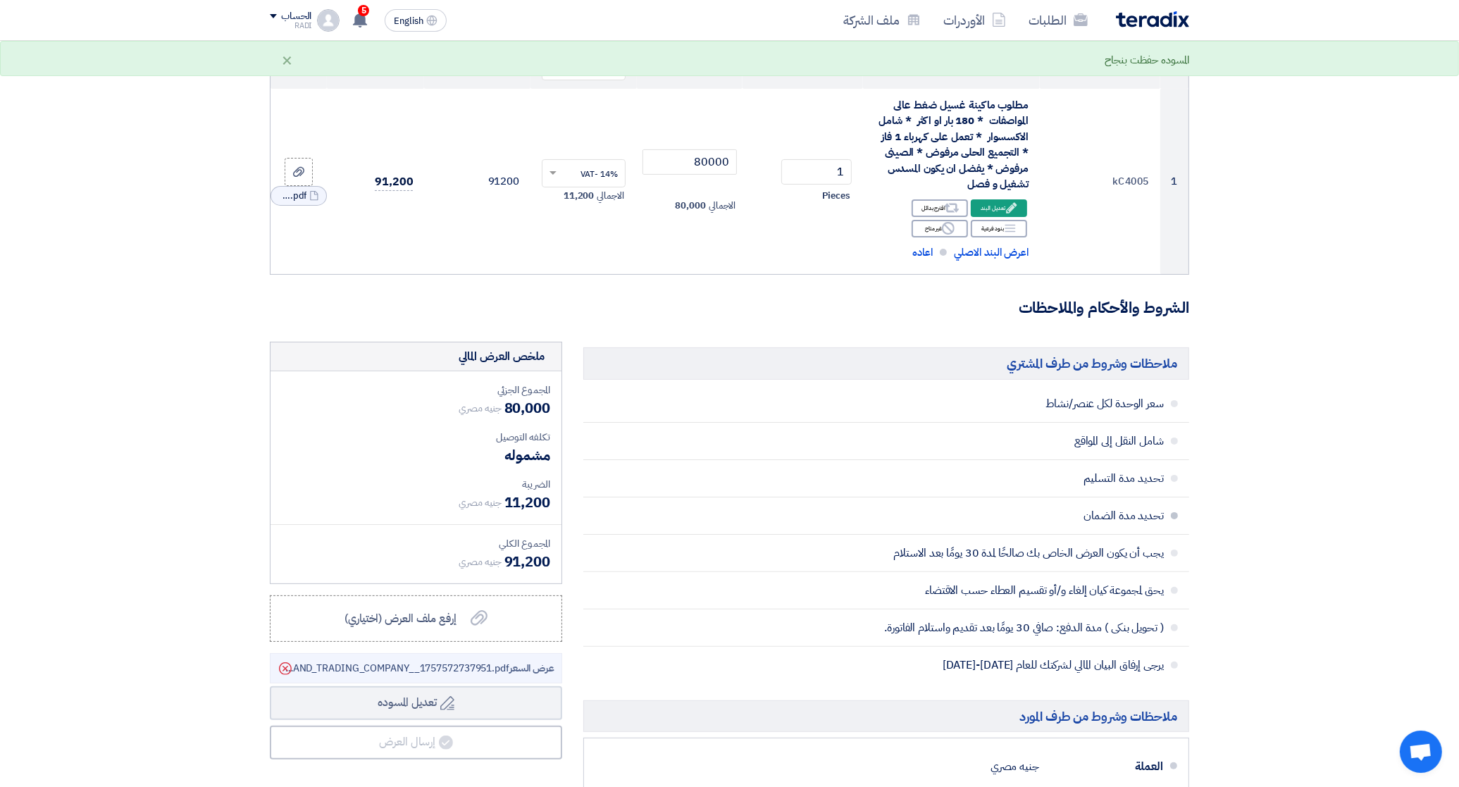
scroll to position [176, 0]
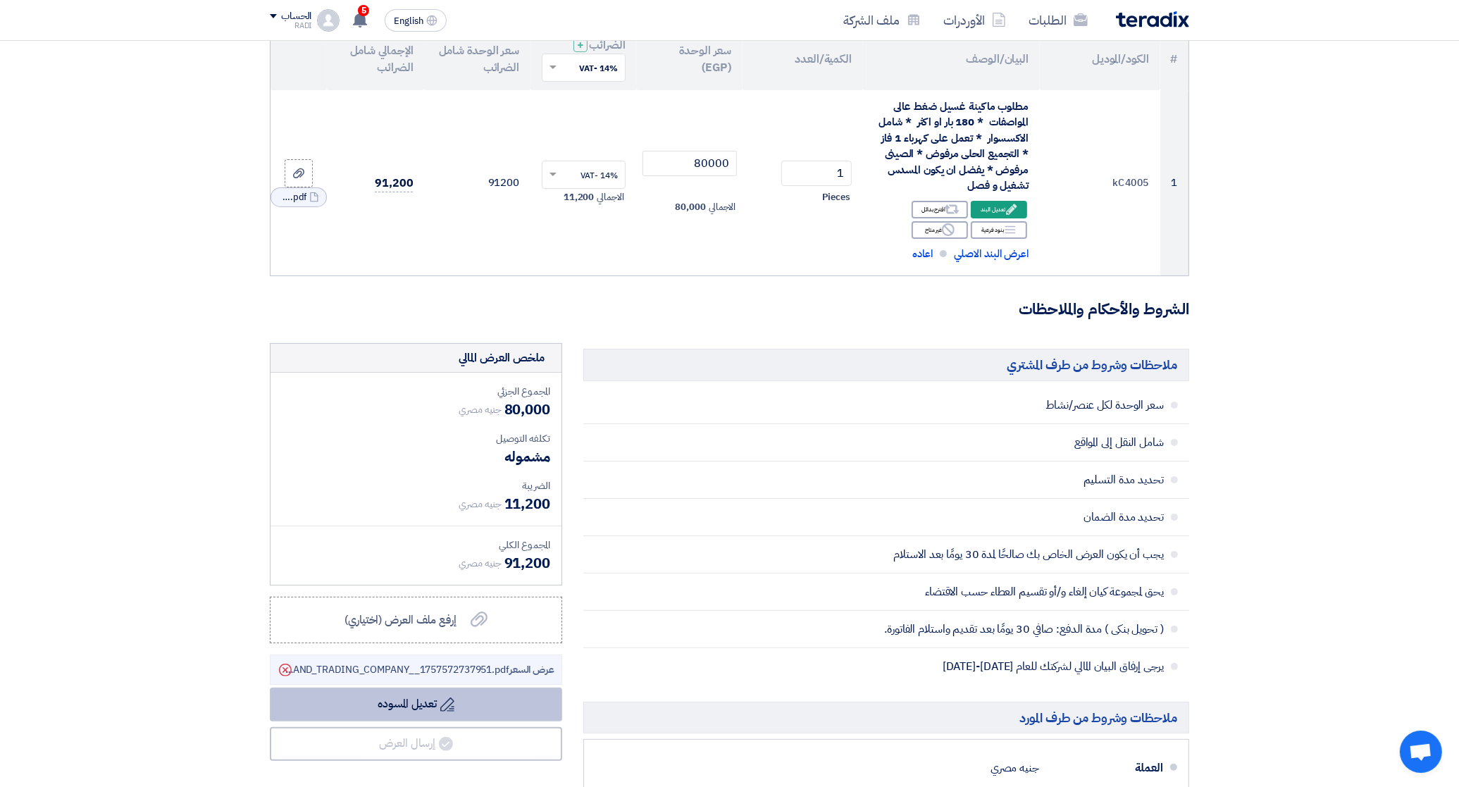
click at [447, 706] on icon "Draft" at bounding box center [447, 705] width 14 height 14
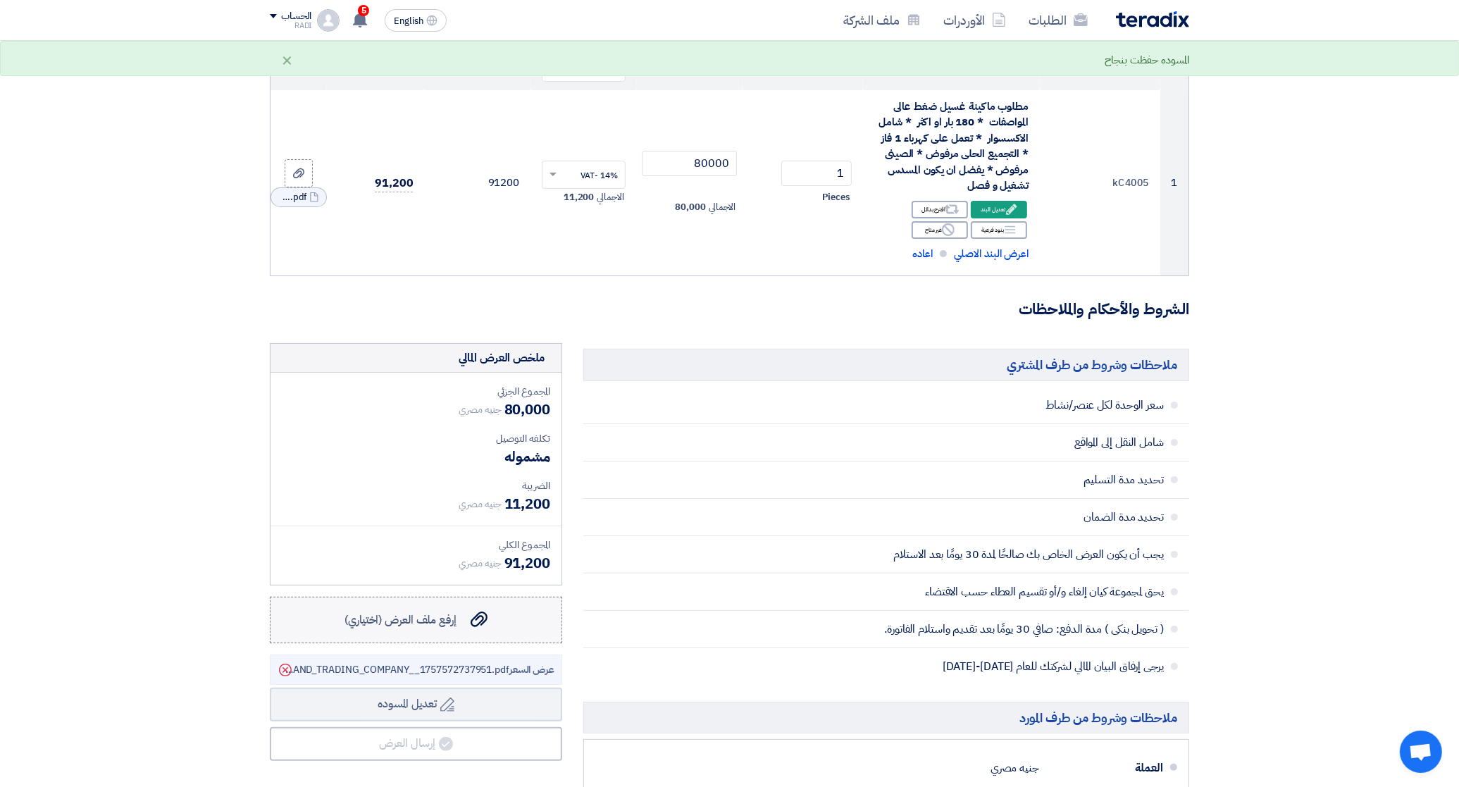
click at [458, 618] on div "إرفع ملف العرض (اختياري) إرفع ملف العرض (اختياري)" at bounding box center [416, 620] width 143 height 17
click at [0, 0] on input "إرفع ملف العرض (اختياري) إرفع ملف العرض (اختياري)" at bounding box center [0, 0] width 0 height 0
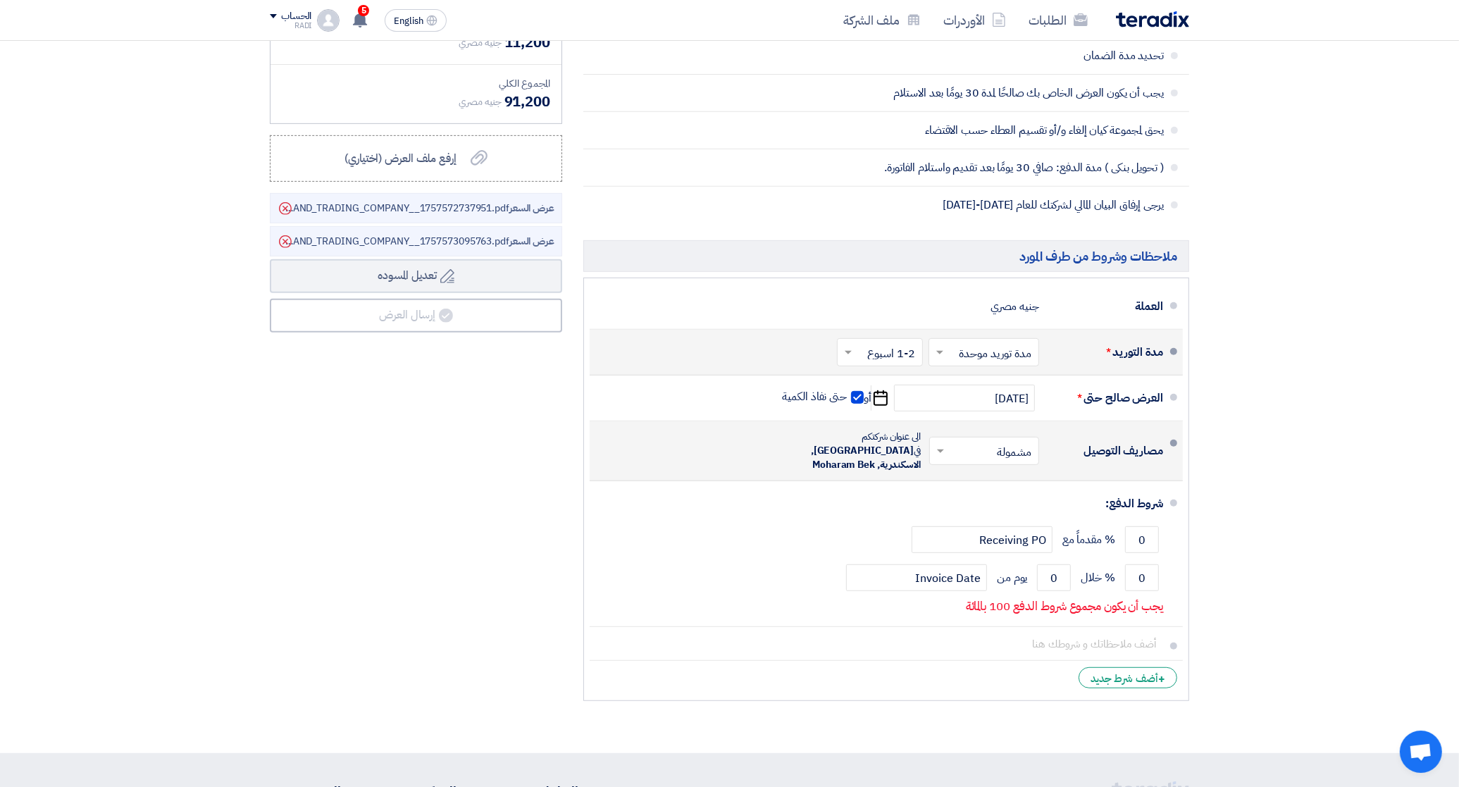
scroll to position [793, 0]
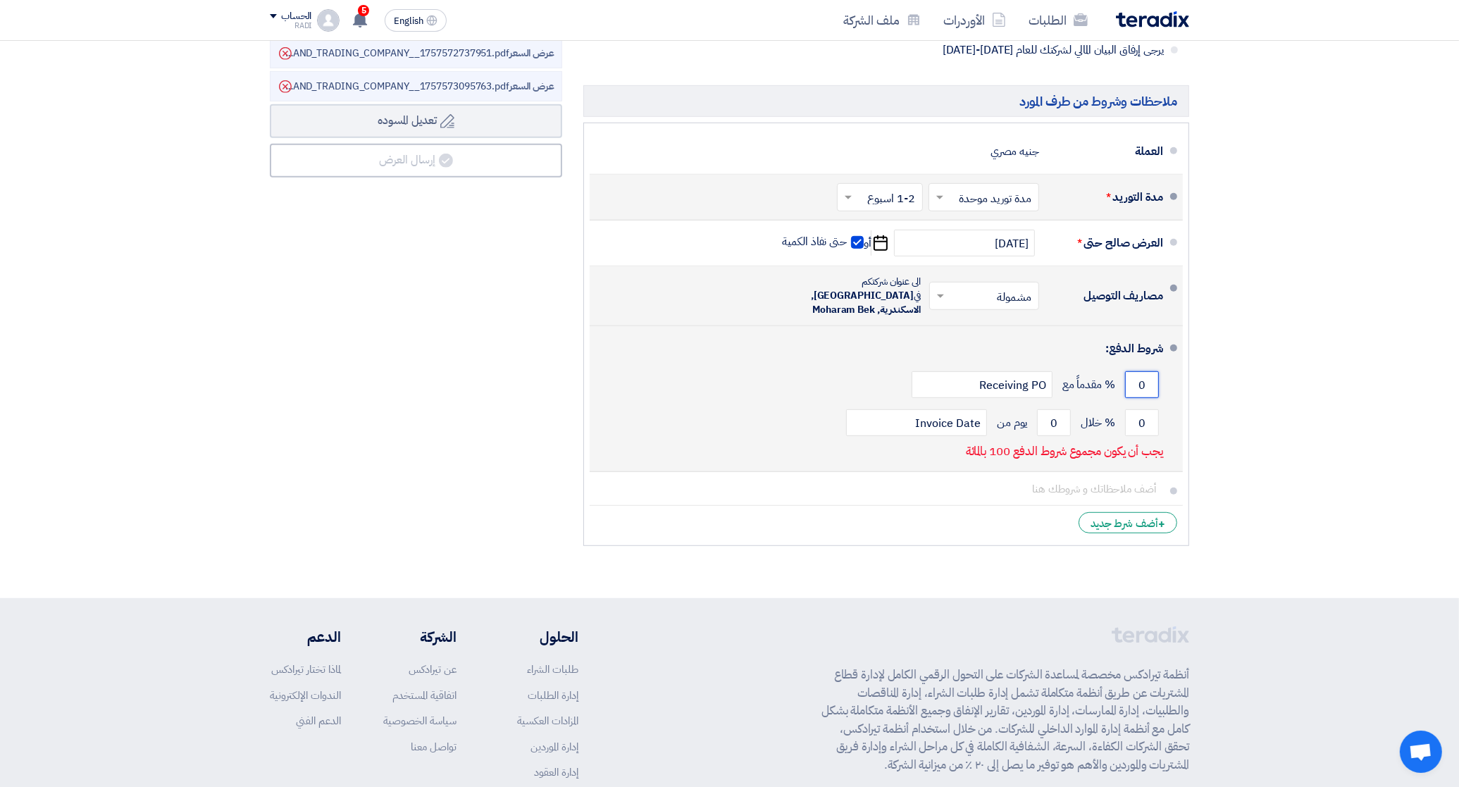
drag, startPoint x: 1137, startPoint y: 371, endPoint x: 1128, endPoint y: 428, distance: 58.4
click at [1145, 374] on input "0" at bounding box center [1142, 384] width 34 height 27
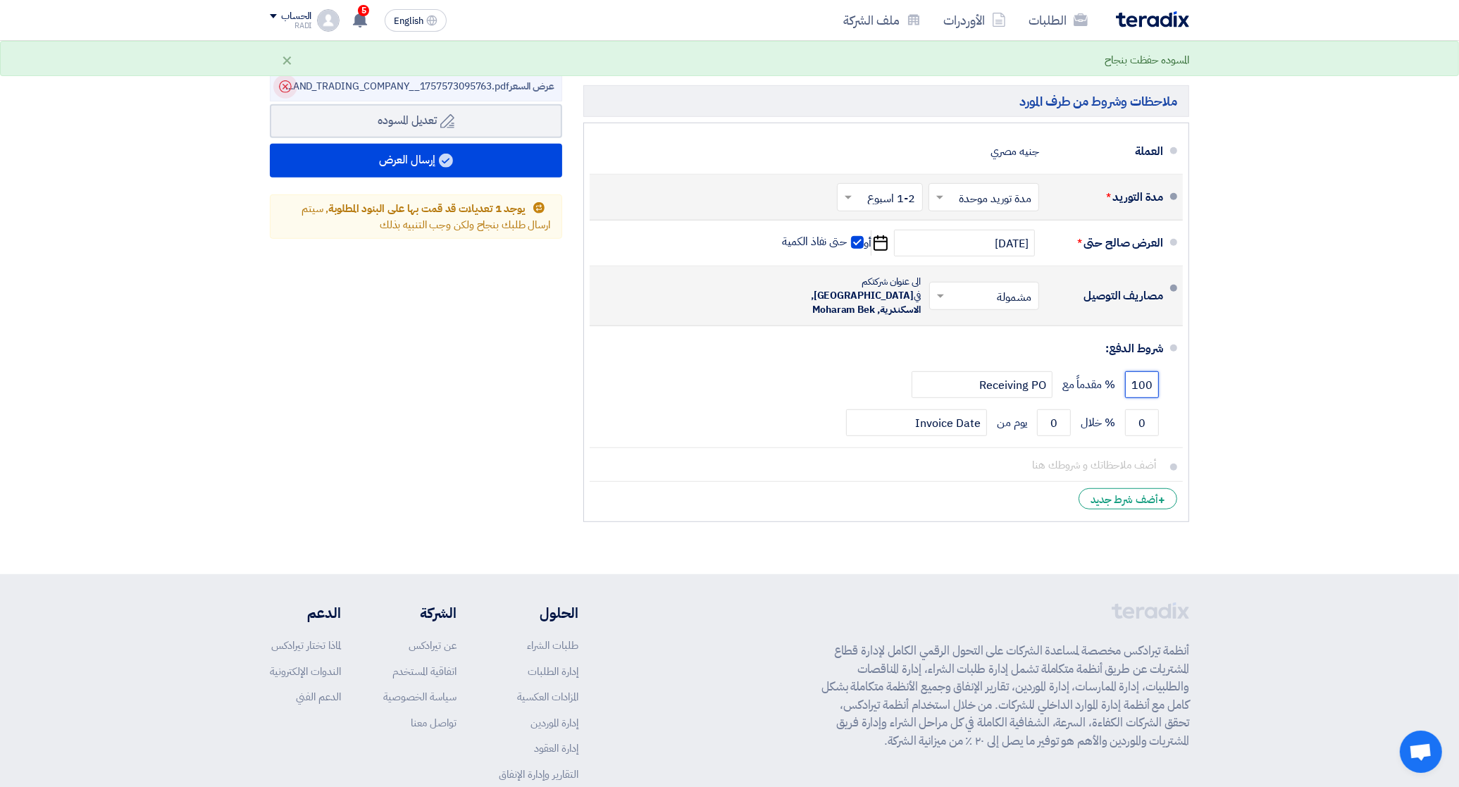
type input "100"
click at [288, 88] on icon "Delete" at bounding box center [285, 87] width 24 height 24
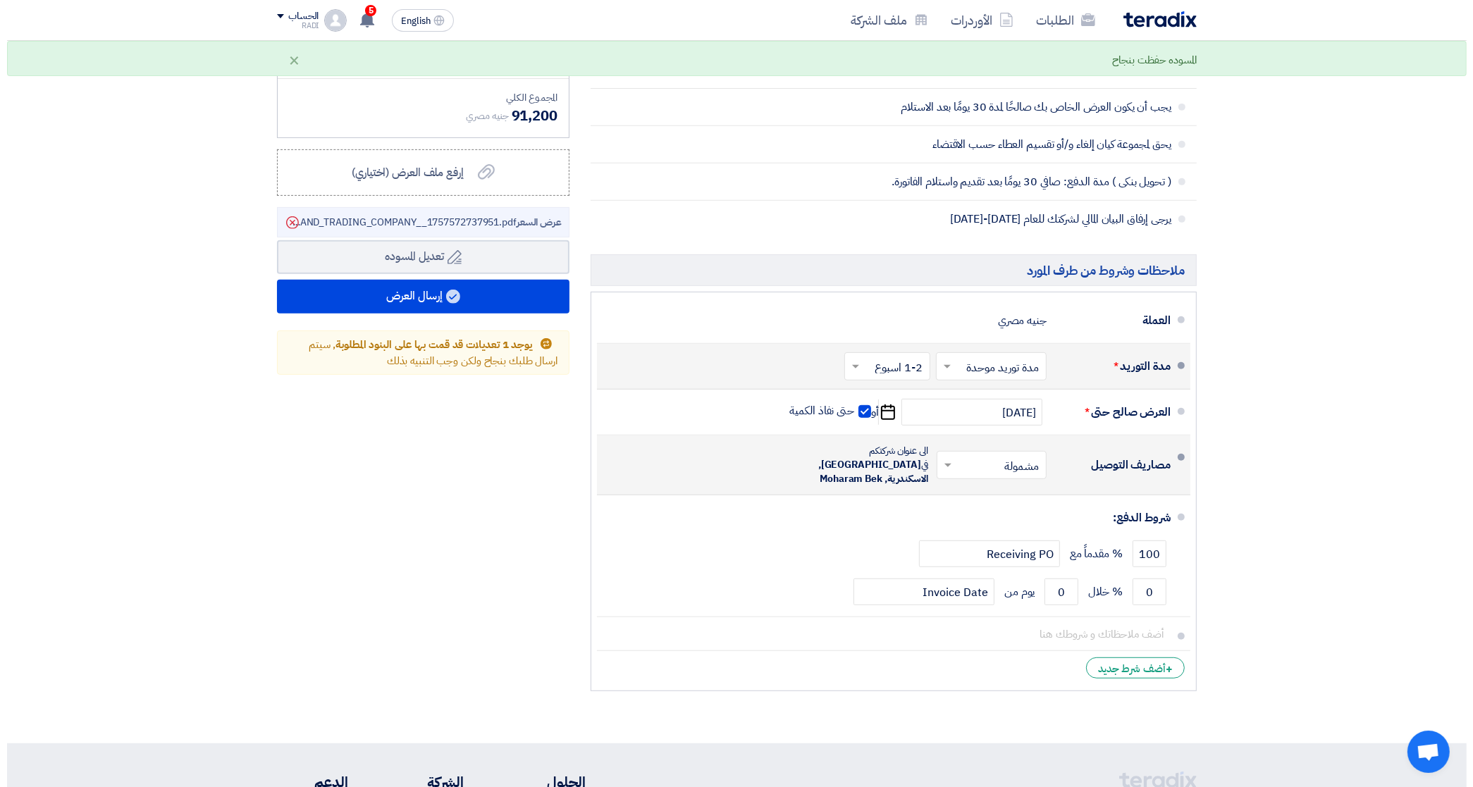
scroll to position [617, 0]
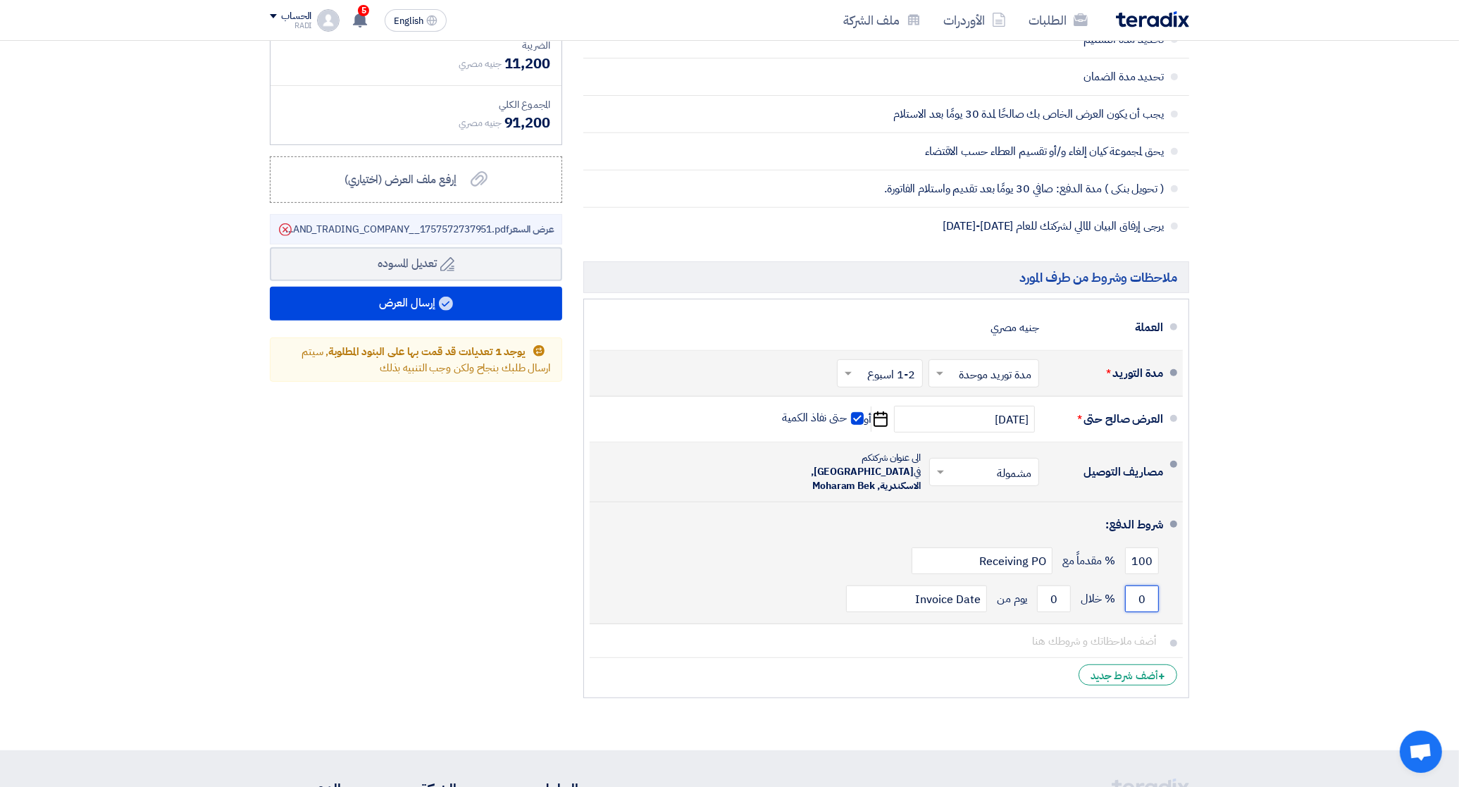
drag, startPoint x: 1136, startPoint y: 586, endPoint x: 1144, endPoint y: 586, distance: 7.8
click at [1144, 586] on input "0" at bounding box center [1142, 599] width 34 height 27
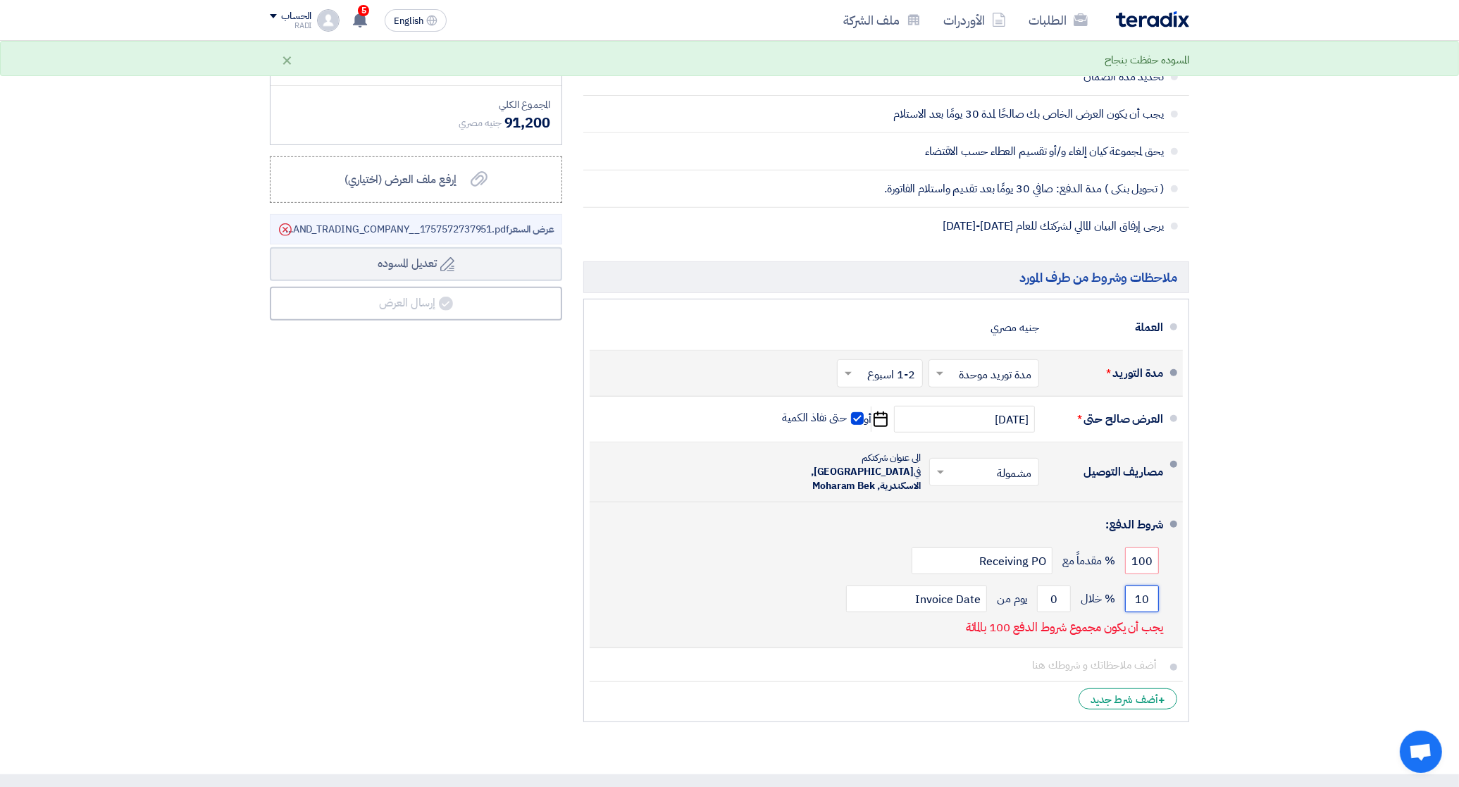
type input "1"
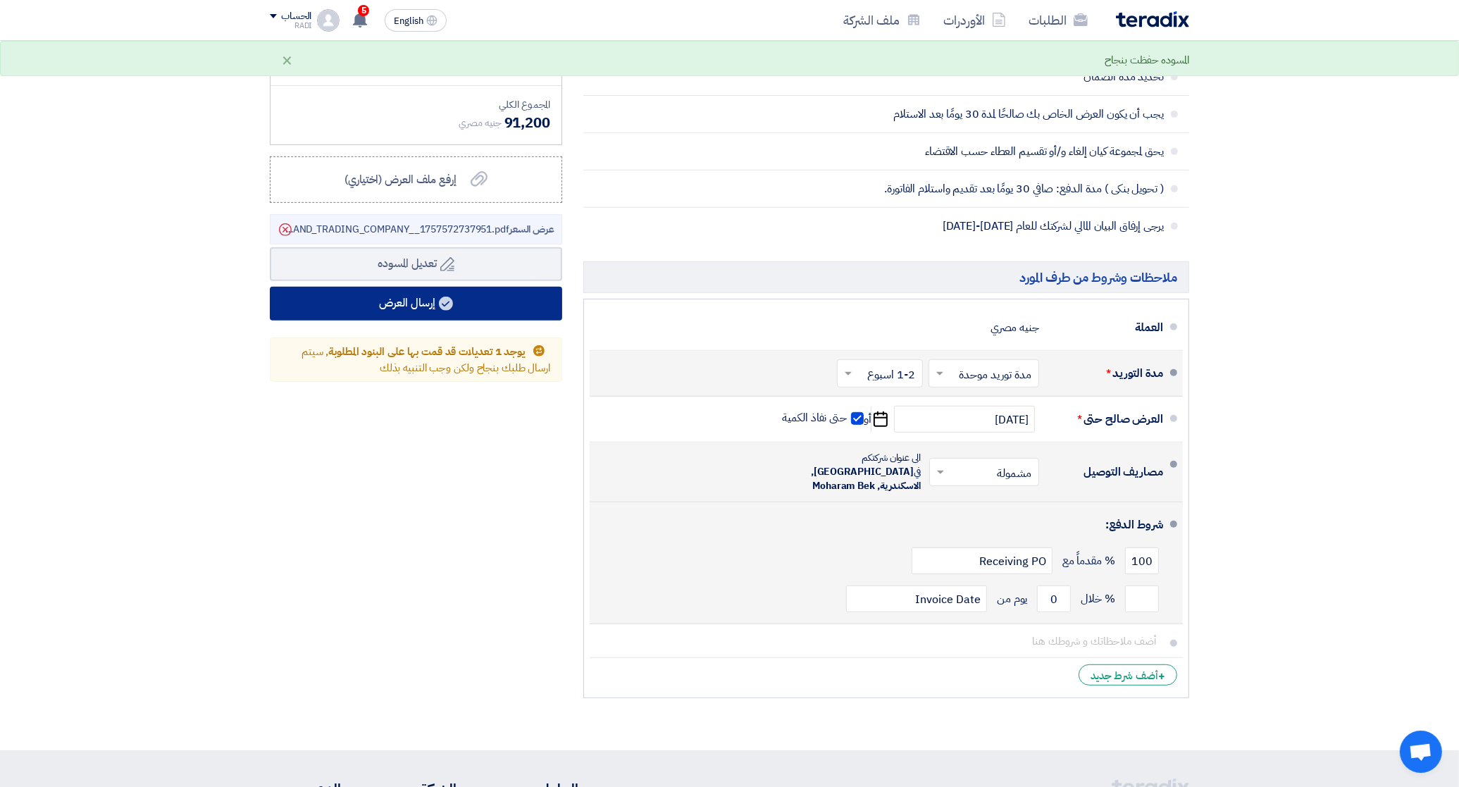
click at [393, 300] on button "إرسال العرض" at bounding box center [416, 304] width 292 height 34
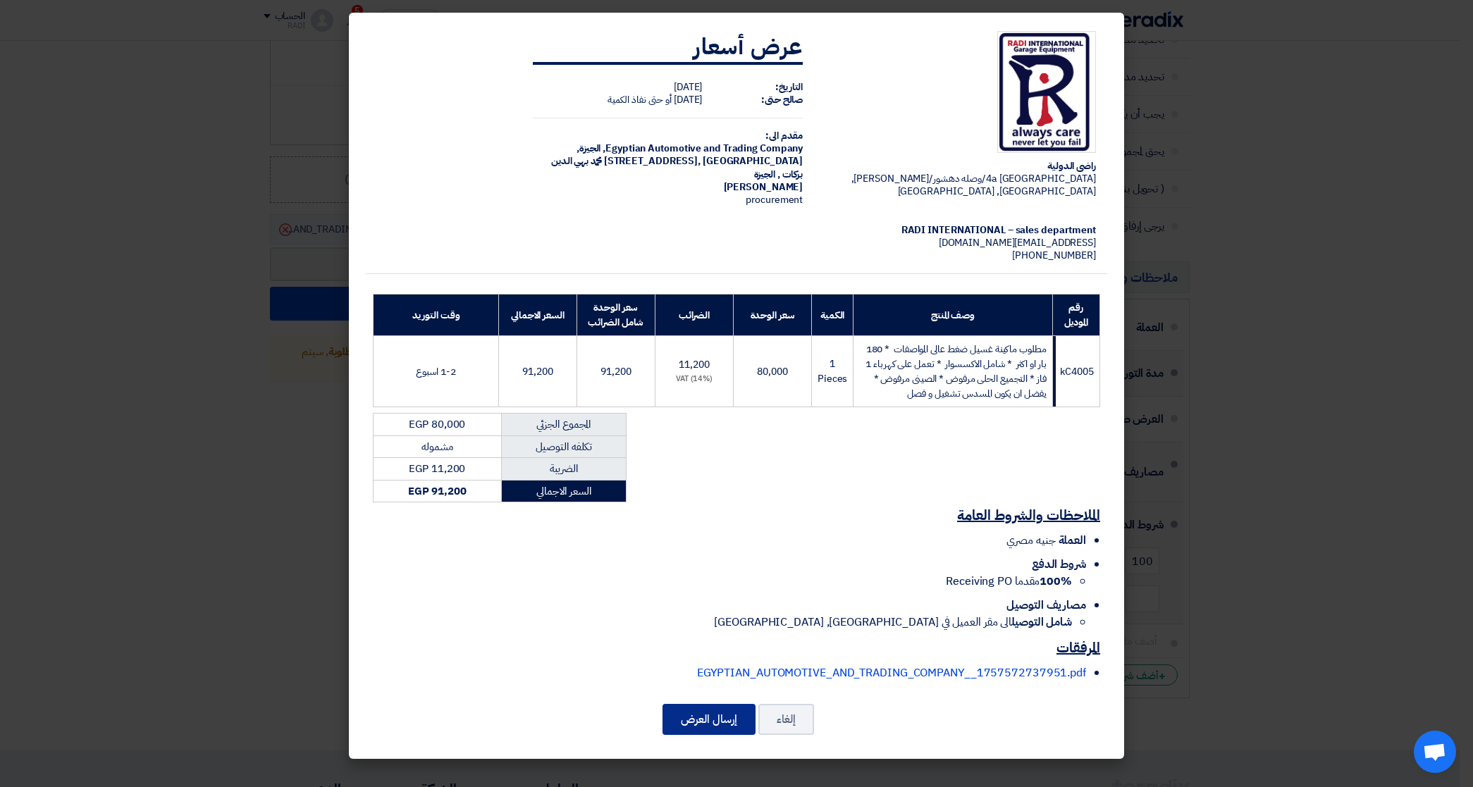
click at [710, 707] on button "إرسال العرض" at bounding box center [708, 719] width 93 height 31
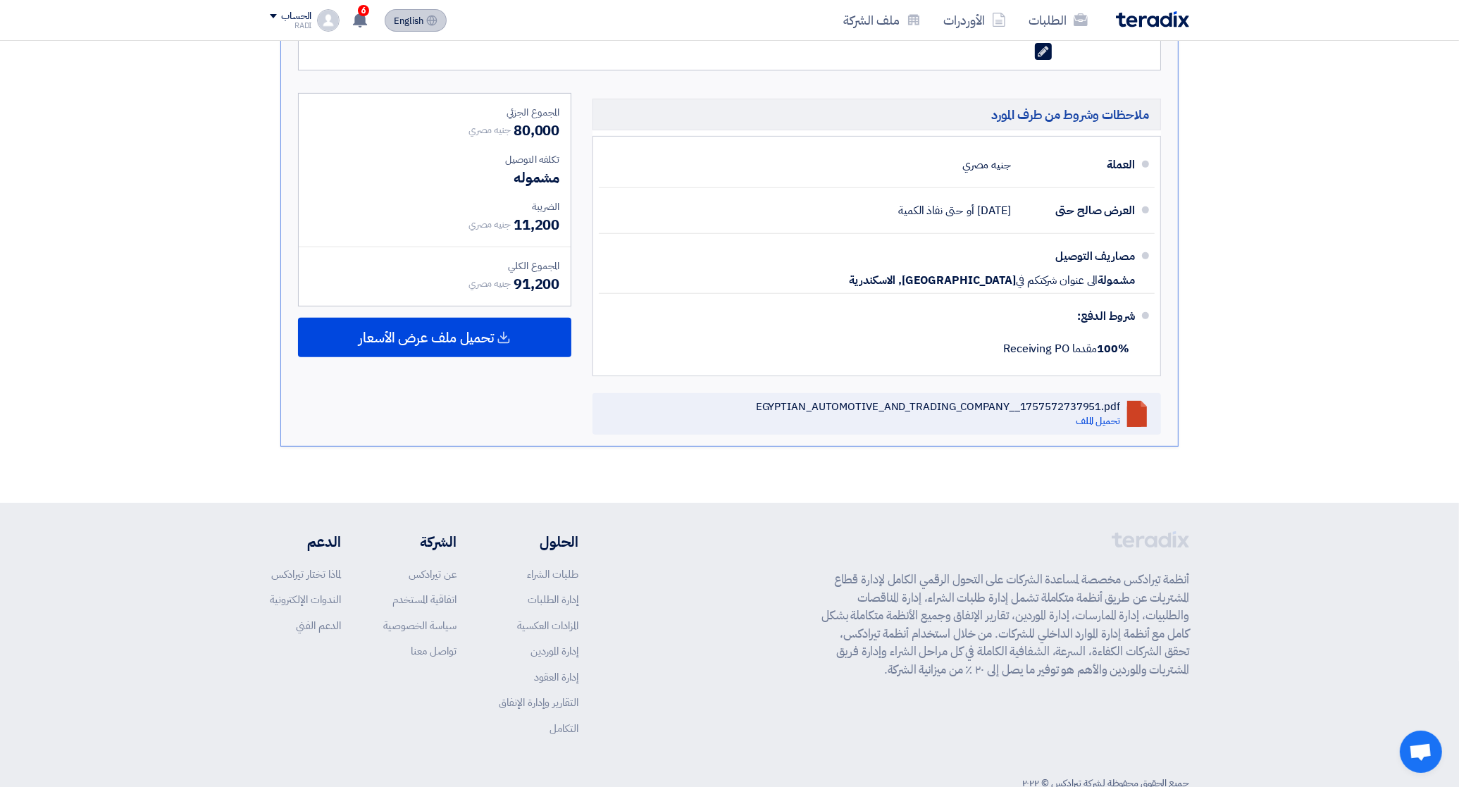
scroll to position [629, 0]
